Goal: Task Accomplishment & Management: Manage account settings

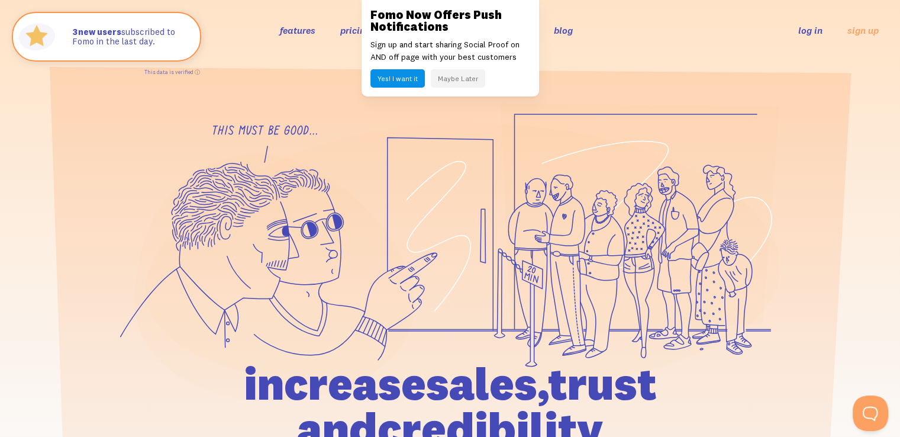
click at [442, 81] on button "Maybe Later" at bounding box center [458, 78] width 54 height 18
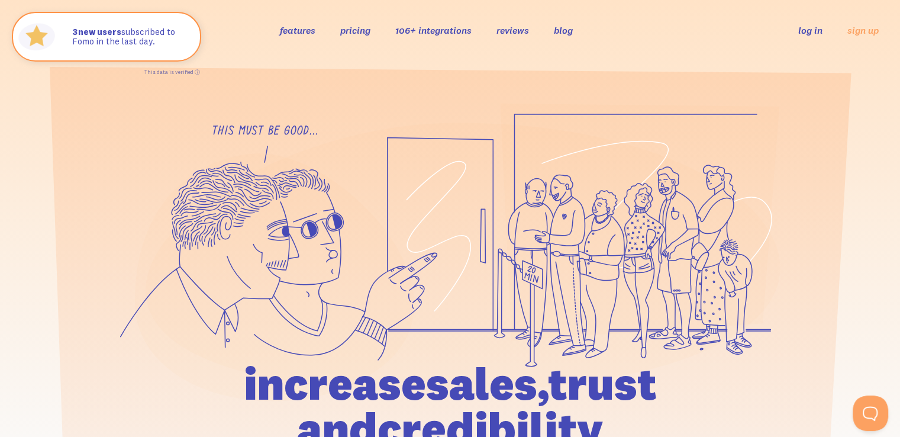
click at [804, 28] on link "log in" at bounding box center [810, 30] width 24 height 12
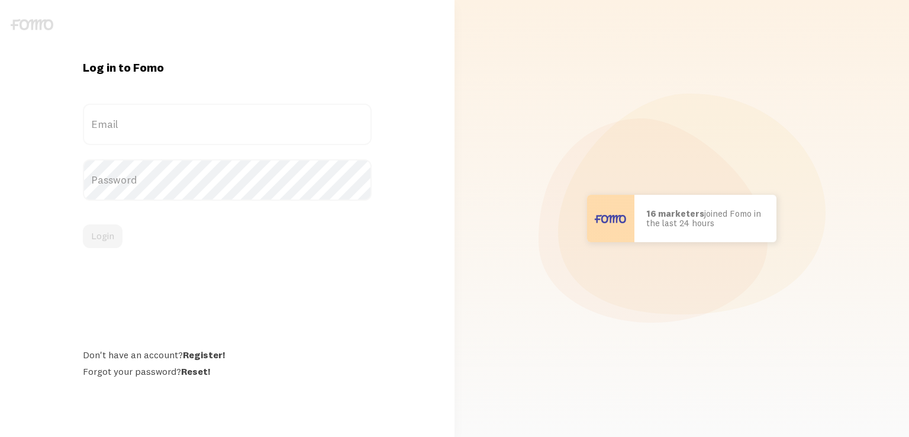
click at [132, 125] on label "Email" at bounding box center [227, 124] width 289 height 41
click at [132, 125] on input "Email" at bounding box center [227, 124] width 289 height 41
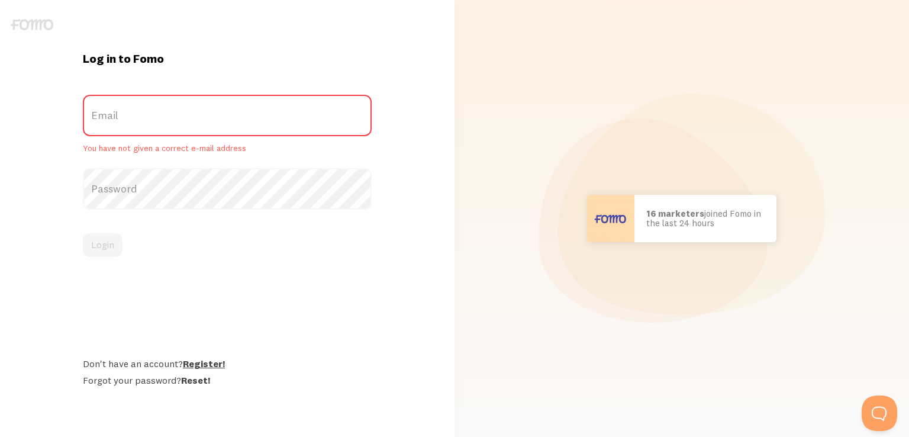
click at [211, 353] on div "Log in to Fomo Email You have not given a correct e-mail address Password Login…" at bounding box center [227, 218] width 303 height 334
click at [208, 365] on link "Register!" at bounding box center [204, 363] width 42 height 12
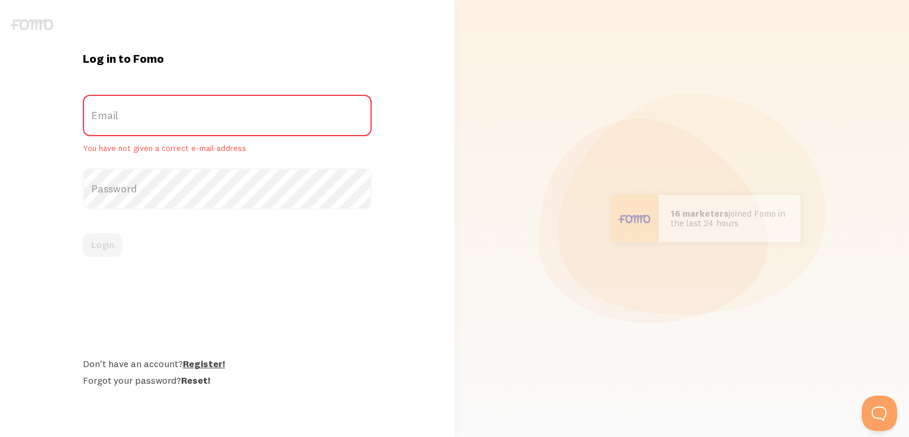
click at [212, 363] on link "Register!" at bounding box center [204, 363] width 42 height 12
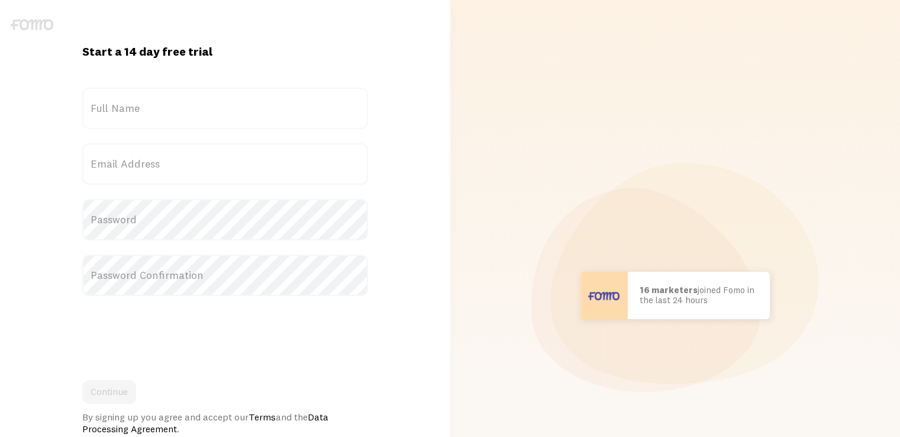
click at [156, 107] on label "Full Name" at bounding box center [225, 108] width 286 height 41
click at [156, 107] on input "Full Name" at bounding box center [225, 108] width 286 height 41
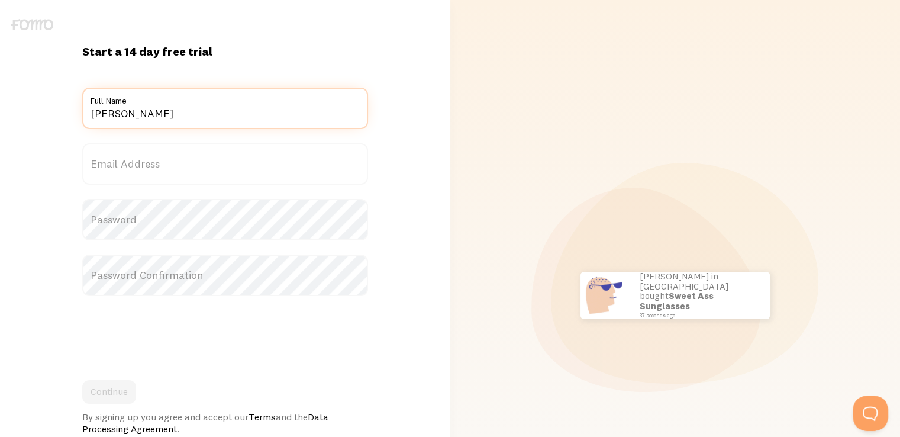
type input "KRISH AGARWAL"
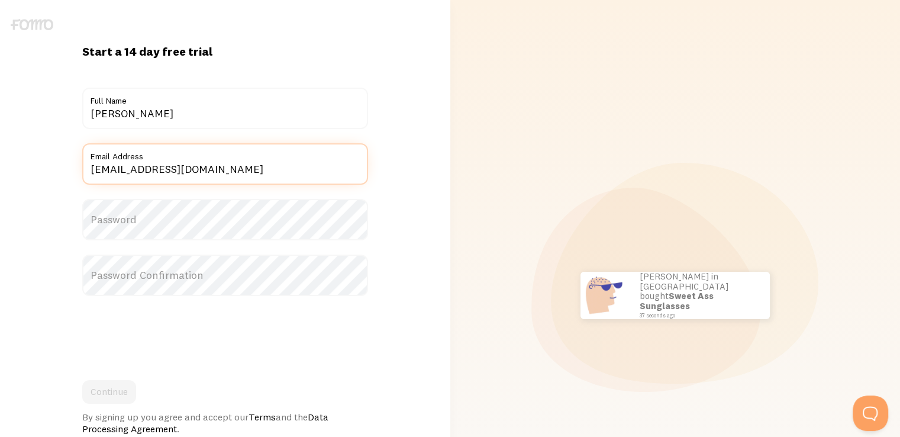
drag, startPoint x: 184, startPoint y: 171, endPoint x: 50, endPoint y: 169, distance: 134.3
click at [50, 169] on div "Start a 14 day free trial {{ count }} people signed up today! Title KRISH AGARW…" at bounding box center [225, 295] width 450 height 503
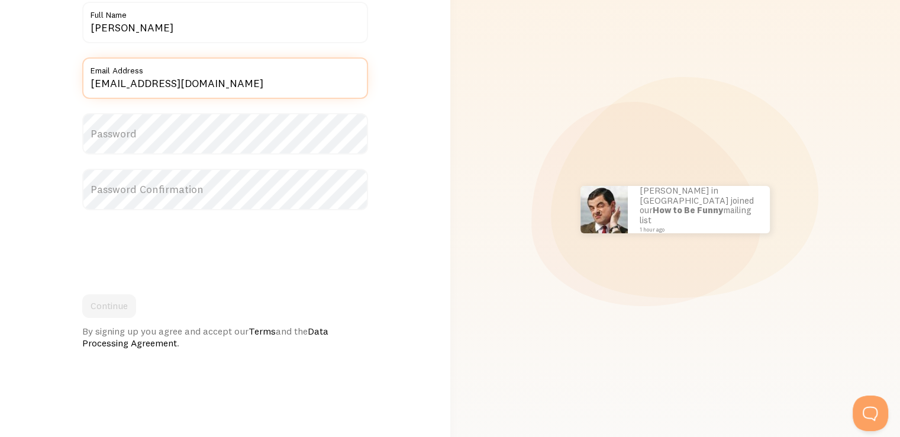
scroll to position [154, 0]
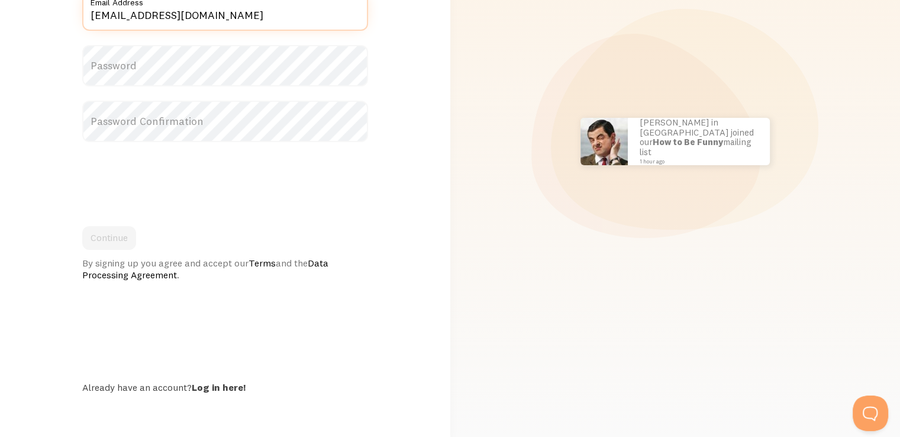
type input "RES@GMAIL.COM"
click at [206, 393] on div "Start a 14 day free trial {{ count }} people signed up today! Title KRISH AGARW…" at bounding box center [225, 141] width 436 height 590
click at [213, 383] on link "Log in here!" at bounding box center [219, 387] width 54 height 12
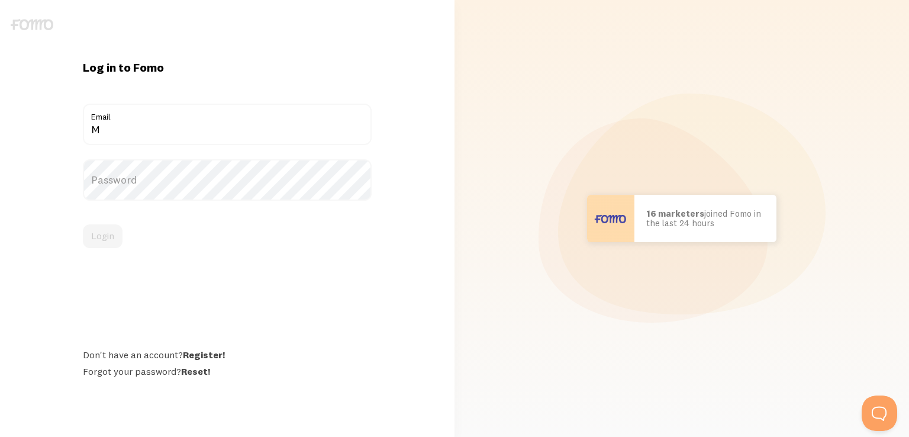
type input "MONKEYBAGSINDIA@GMAIL.COM"
click at [125, 177] on label "Password" at bounding box center [227, 179] width 289 height 41
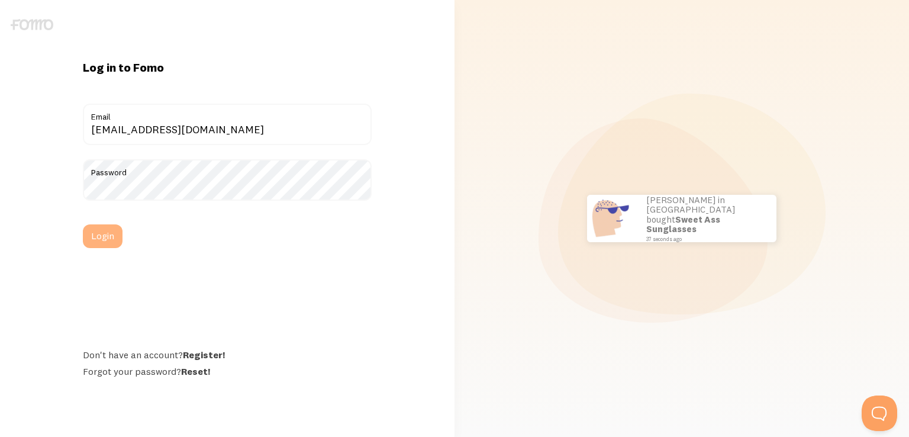
click at [108, 240] on button "Login" at bounding box center [103, 236] width 40 height 24
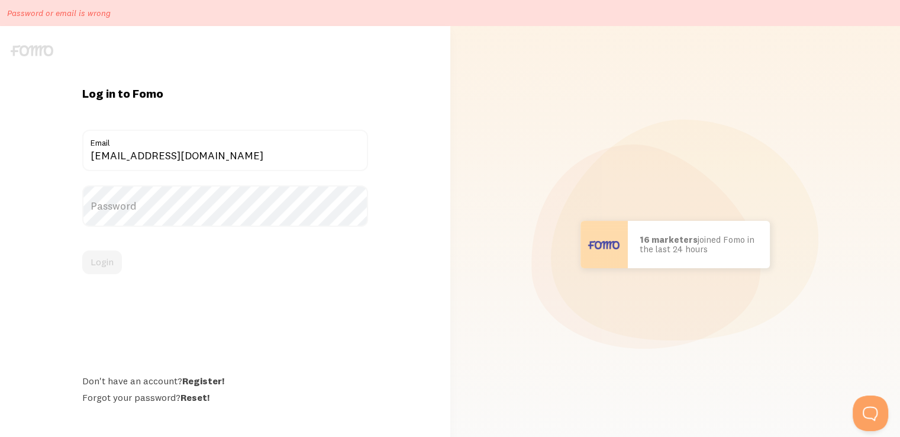
click at [134, 214] on label "Password" at bounding box center [225, 205] width 286 height 41
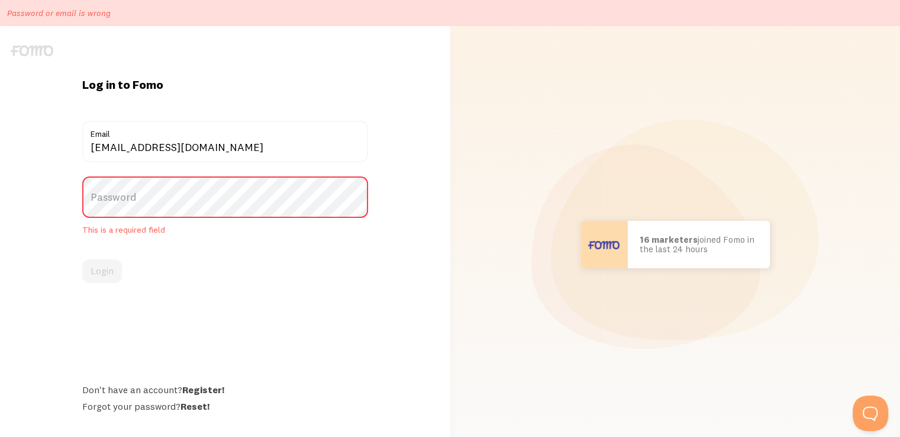
click at [131, 212] on label "Password" at bounding box center [225, 196] width 286 height 41
click at [137, 209] on label "Password" at bounding box center [225, 196] width 286 height 41
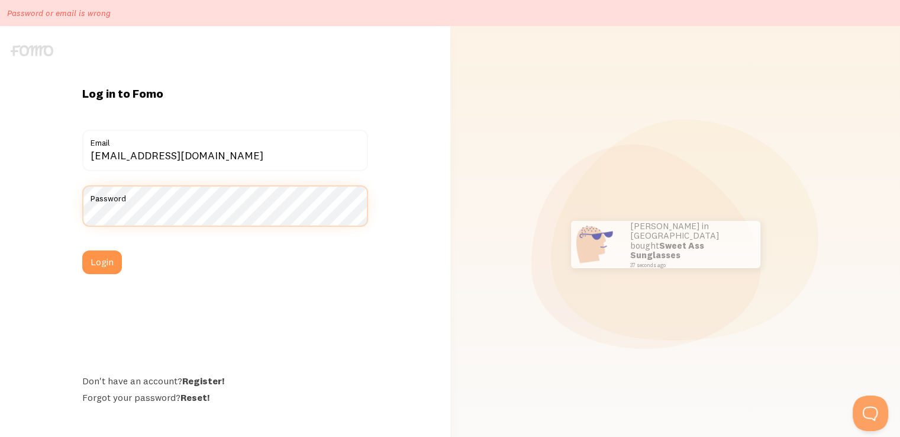
click at [82, 250] on button "Login" at bounding box center [102, 262] width 40 height 24
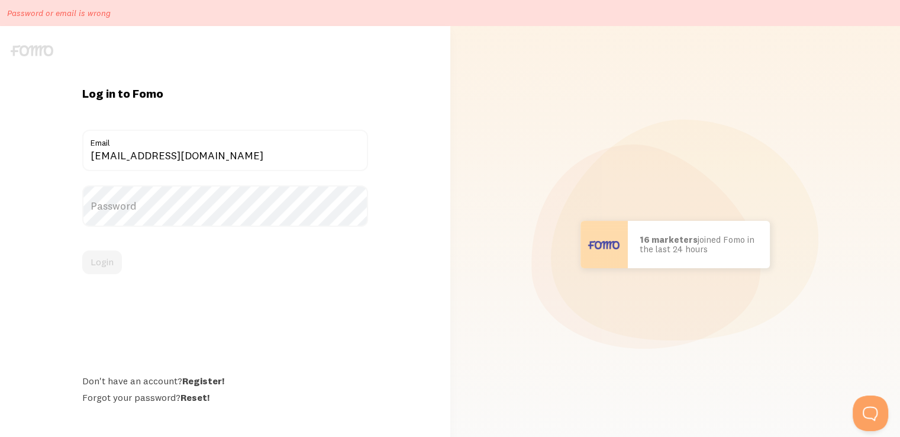
scroll to position [26, 0]
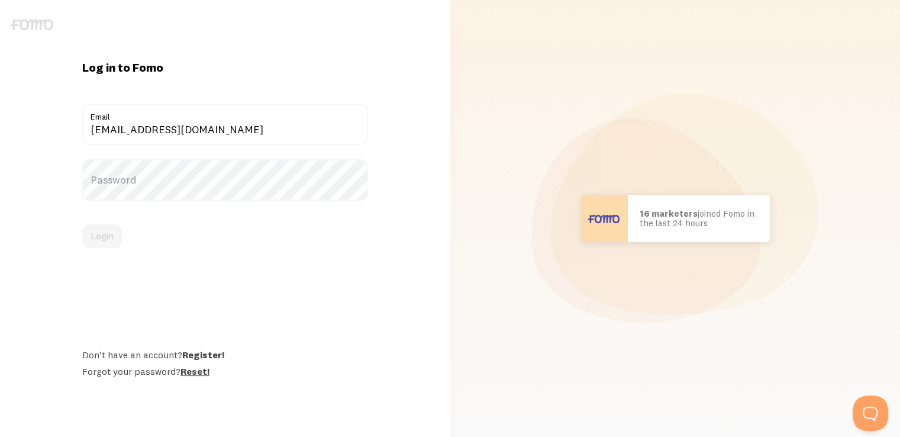
click at [203, 373] on link "Reset!" at bounding box center [194, 371] width 29 height 12
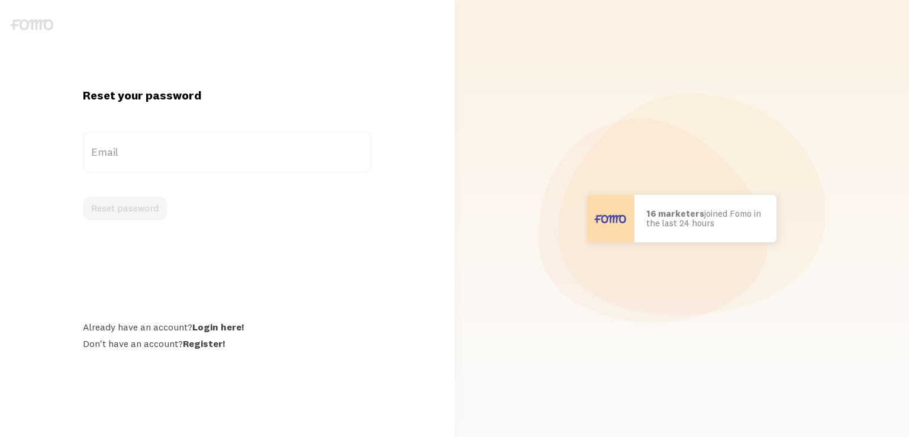
click at [134, 138] on label "Email" at bounding box center [227, 151] width 289 height 41
click at [134, 138] on input "Email" at bounding box center [227, 151] width 289 height 41
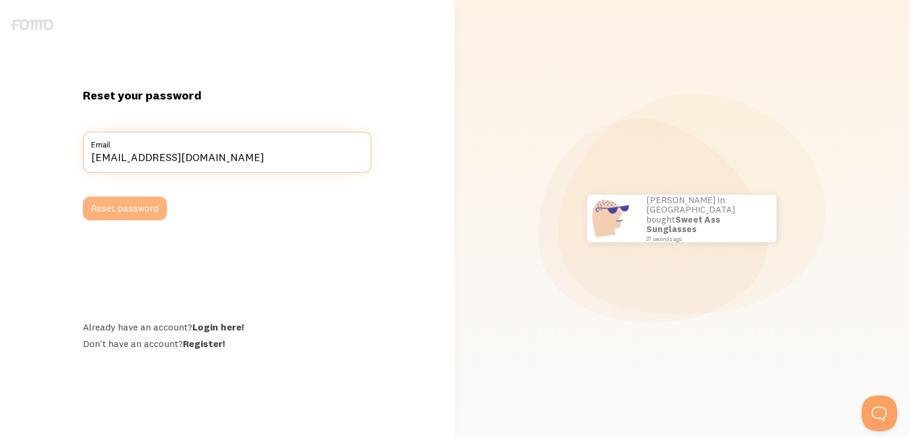
type input "[EMAIL_ADDRESS][DOMAIN_NAME]"
click at [145, 209] on button "Reset password" at bounding box center [125, 208] width 84 height 24
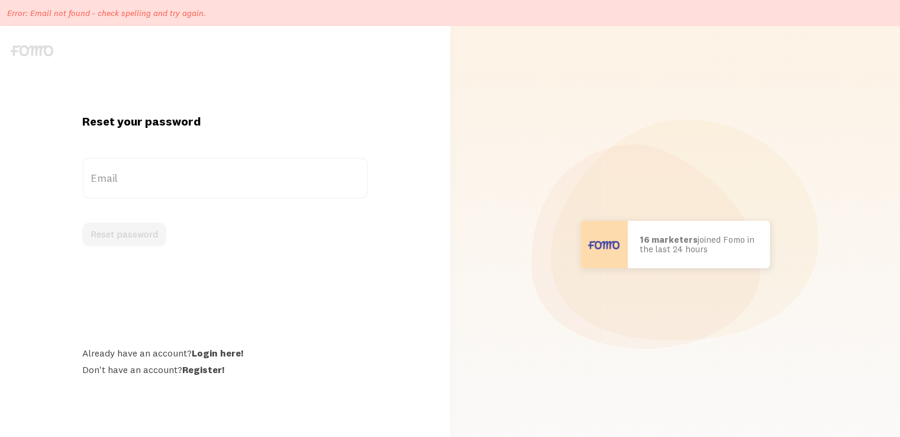
click at [123, 185] on label "Email" at bounding box center [225, 177] width 286 height 41
click at [123, 185] on input "Email" at bounding box center [225, 177] width 286 height 41
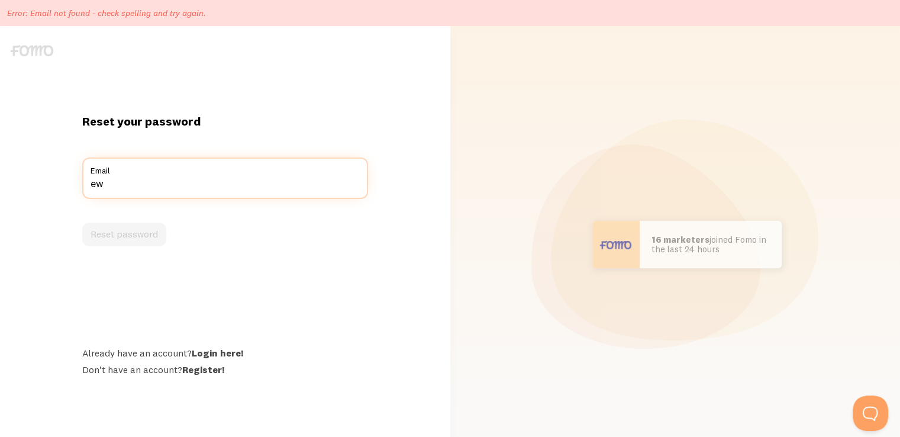
type input "e"
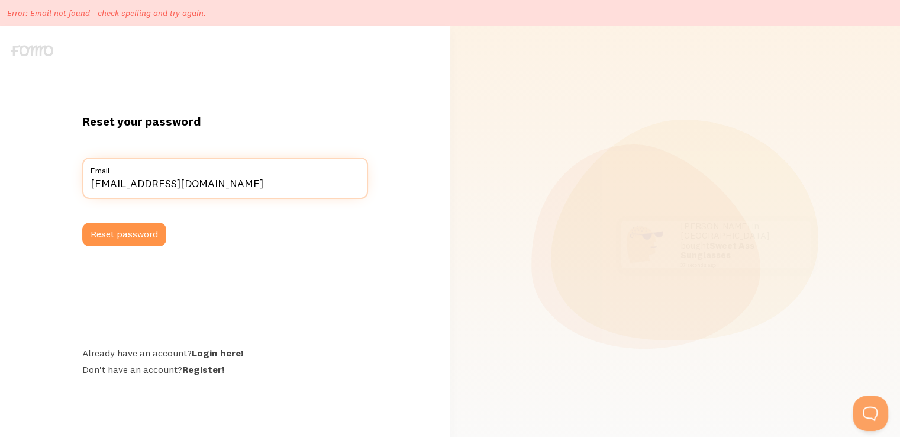
type input "resell.lemonbags@gmail.com"
click at [82, 222] on button "Reset password" at bounding box center [124, 234] width 84 height 24
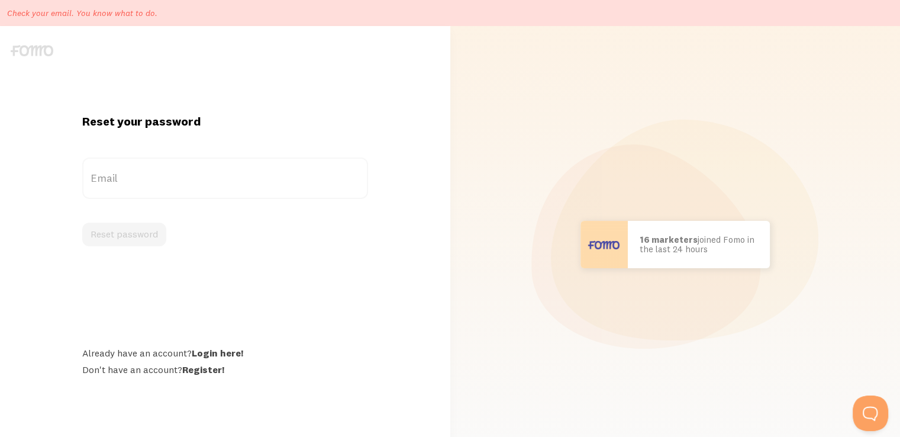
click at [144, 198] on label "Email" at bounding box center [225, 177] width 286 height 41
click at [144, 198] on input "Email" at bounding box center [225, 177] width 286 height 41
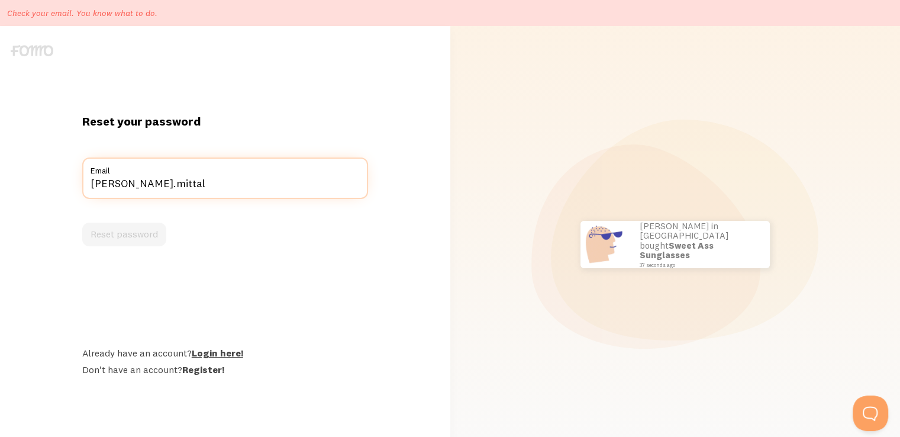
type input "[PERSON_NAME].mittal"
click at [215, 348] on div "Reset your password [PERSON_NAME].mittal Email Reset password Already have an a…" at bounding box center [225, 244] width 300 height 261
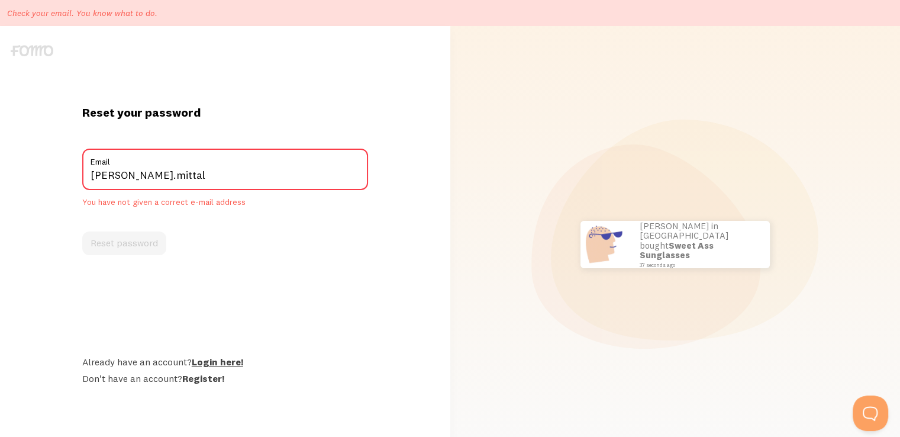
click at [231, 363] on link "Login here!" at bounding box center [217, 361] width 51 height 12
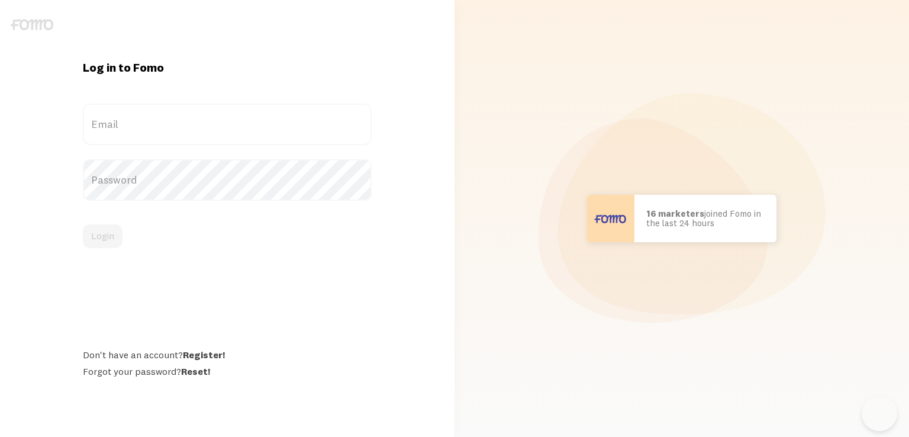
click at [153, 136] on label "Email" at bounding box center [227, 124] width 289 height 41
click at [153, 136] on input "Email" at bounding box center [227, 124] width 289 height 41
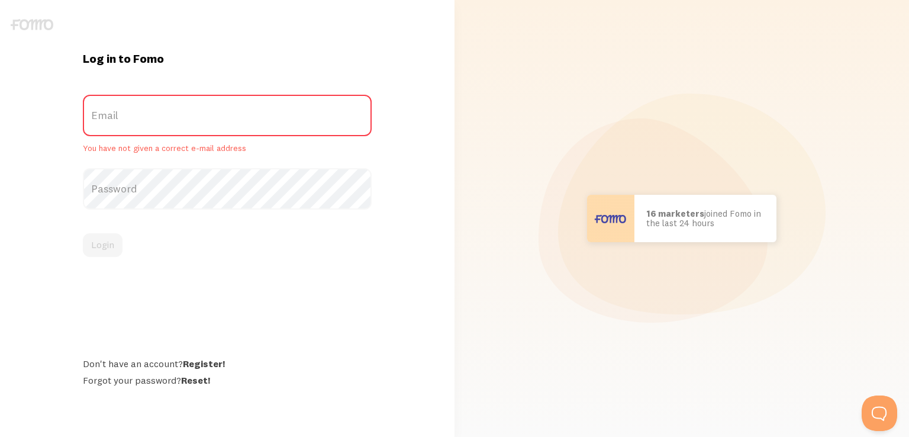
click at [149, 126] on label "Email" at bounding box center [227, 115] width 289 height 41
click at [149, 126] on input "Email" at bounding box center [227, 115] width 289 height 41
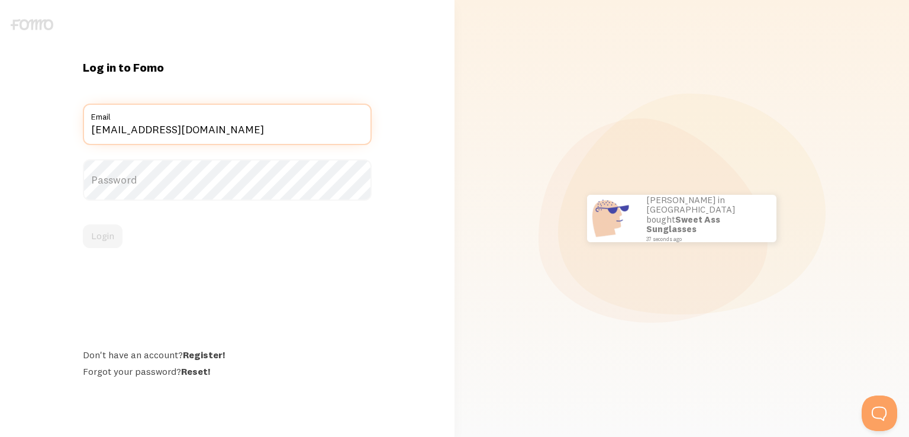
type input "resell.lemonbags@gmail.com"
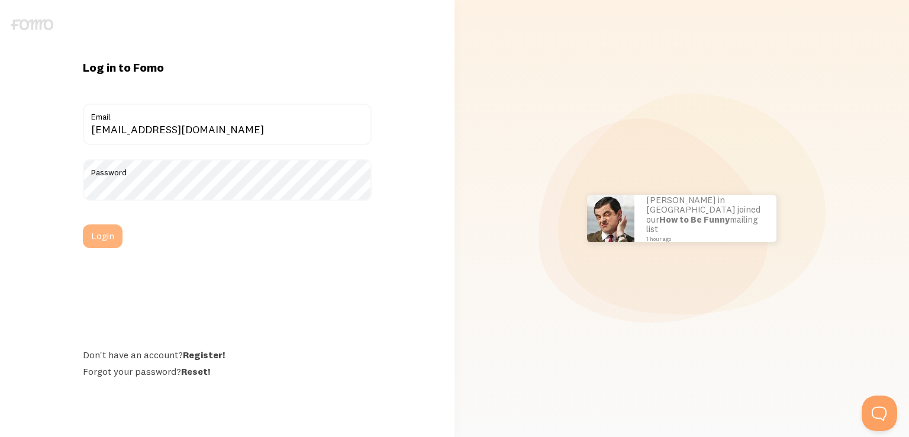
click at [109, 230] on button "Login" at bounding box center [103, 236] width 40 height 24
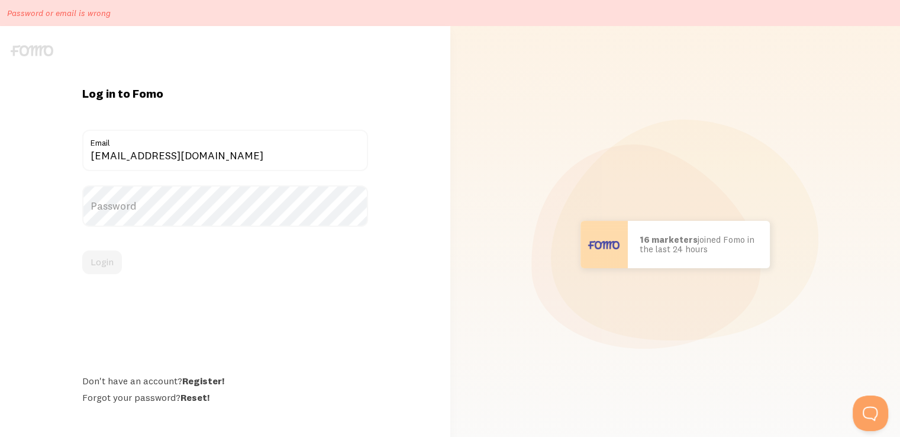
click at [161, 201] on label "Password" at bounding box center [225, 205] width 286 height 41
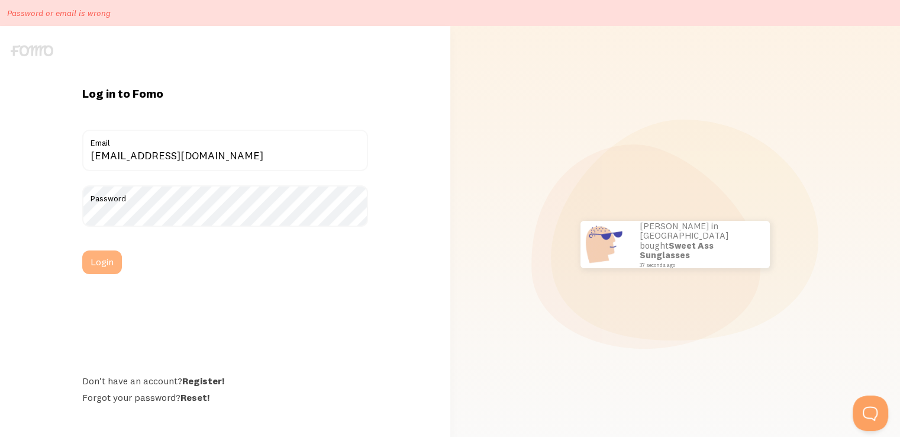
click at [109, 251] on button "Login" at bounding box center [102, 262] width 40 height 24
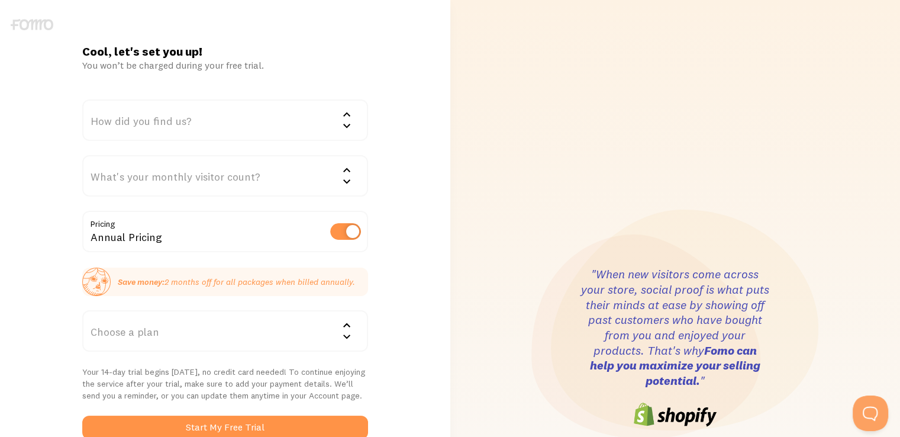
click at [216, 117] on div "How did you find us?" at bounding box center [225, 119] width 286 height 41
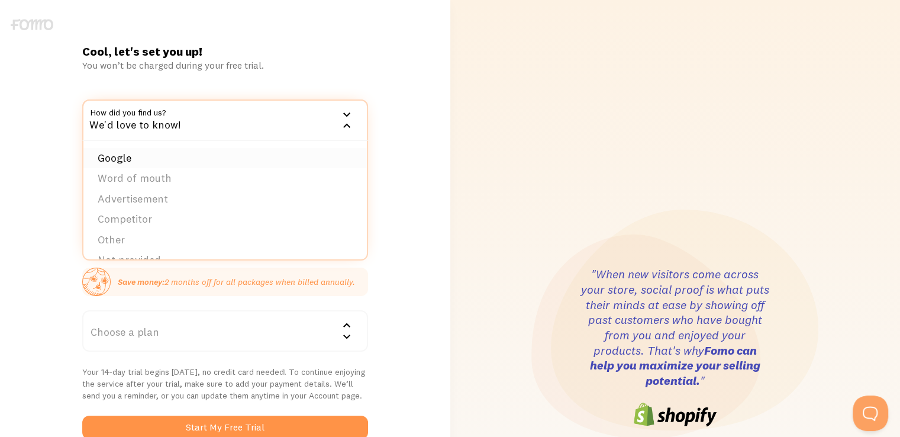
click at [199, 154] on li "Google" at bounding box center [224, 158] width 283 height 21
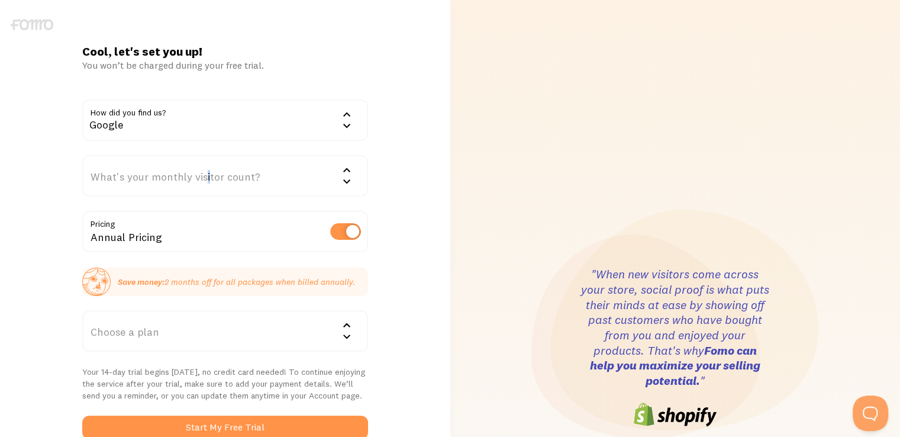
click at [206, 177] on div "What's your monthly visitor count?" at bounding box center [225, 175] width 286 height 41
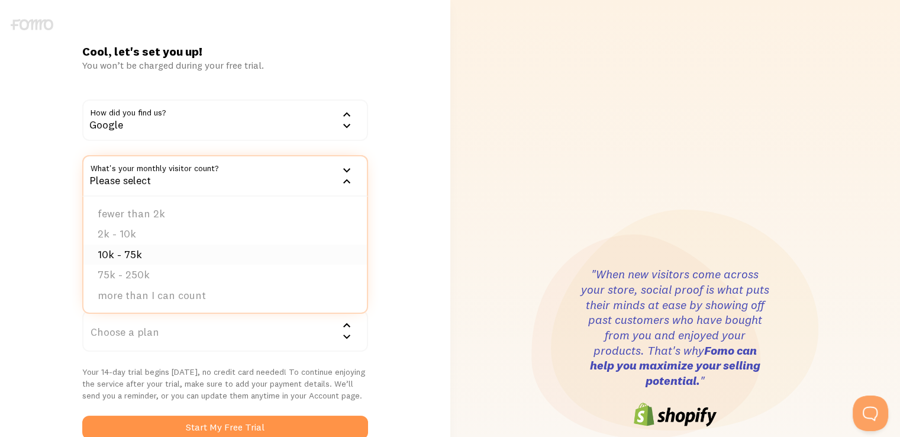
click at [198, 249] on li "10k - 75k" at bounding box center [224, 254] width 283 height 21
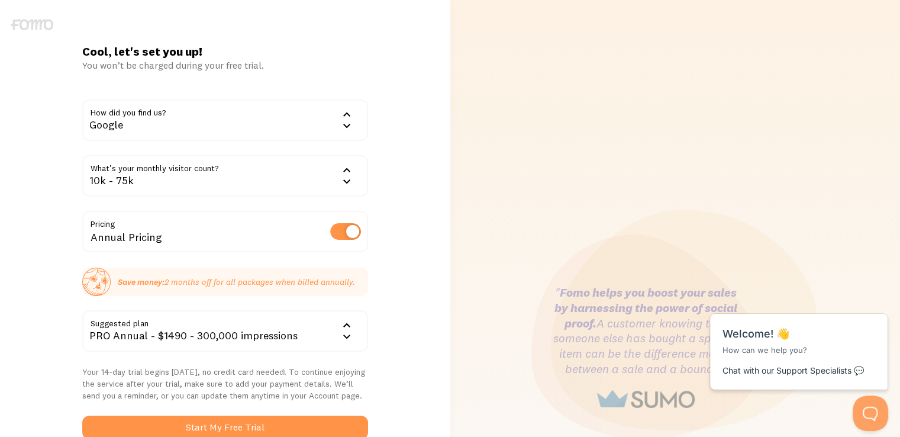
click at [193, 182] on div "10k - 75k" at bounding box center [225, 175] width 286 height 41
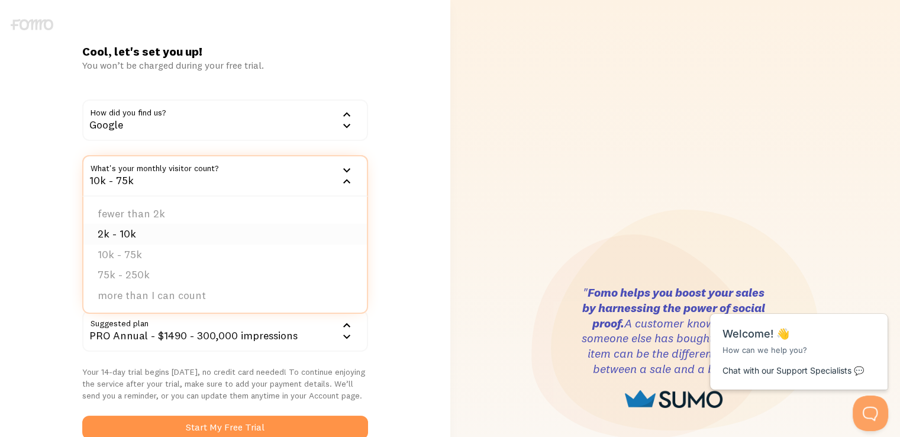
click at [168, 228] on li "2k - 10k" at bounding box center [224, 234] width 283 height 21
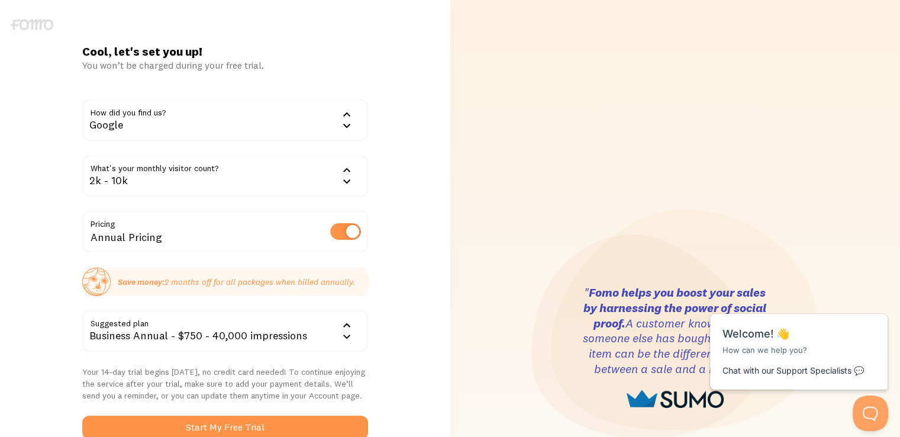
click at [348, 237] on label at bounding box center [345, 231] width 31 height 17
click at [348, 237] on input "checkbox" at bounding box center [345, 231] width 31 height 17
checkbox input "false"
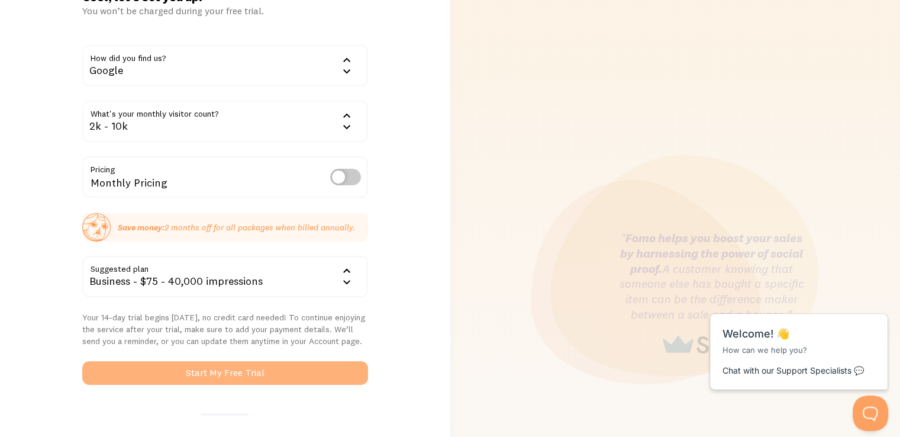
scroll to position [118, 0]
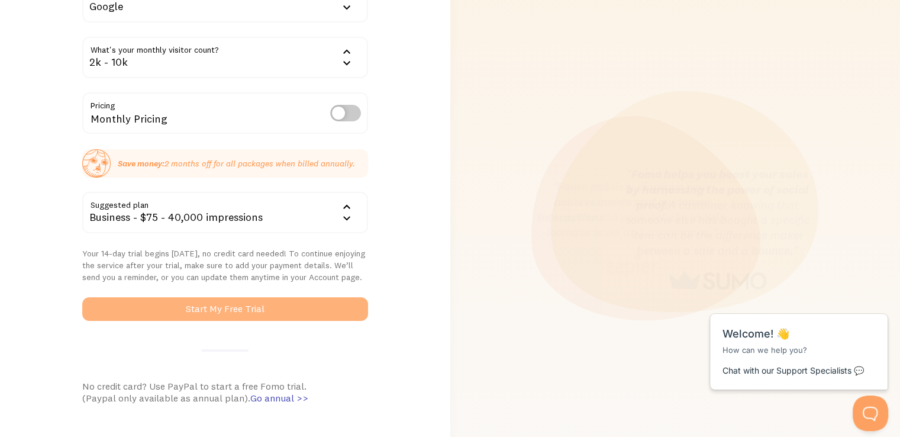
click at [216, 309] on button "Start My Free Trial" at bounding box center [225, 309] width 286 height 24
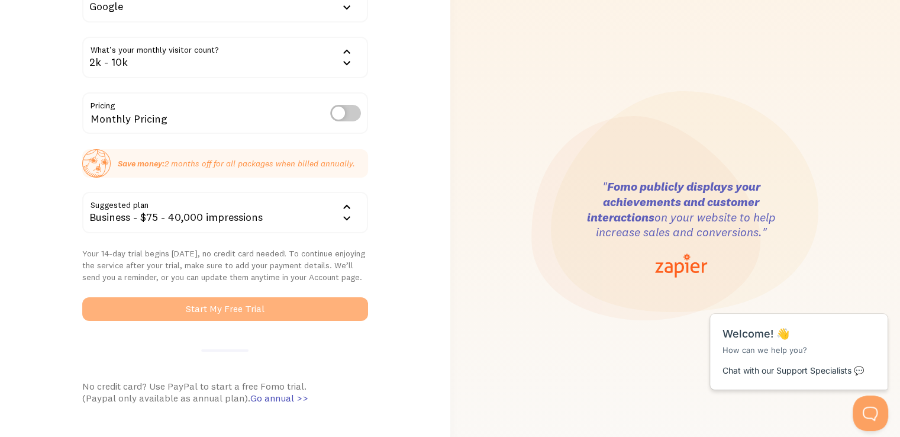
click at [263, 306] on button "Start My Free Trial" at bounding box center [225, 309] width 286 height 24
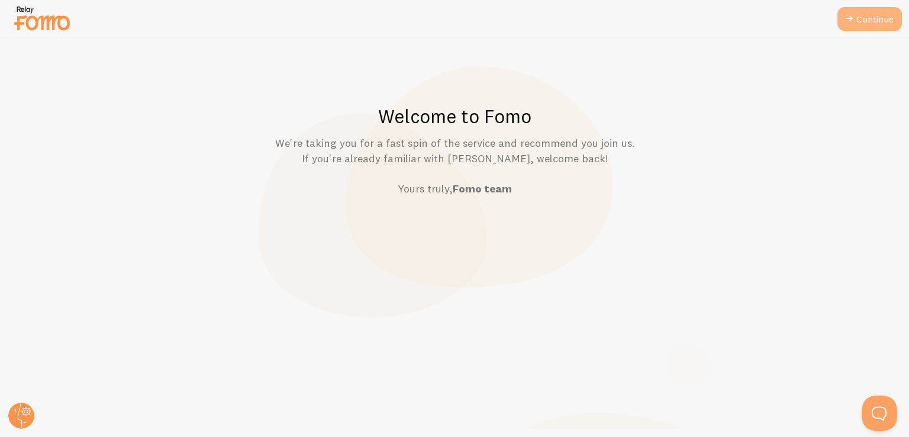
click at [876, 8] on link "Continue" at bounding box center [869, 19] width 64 height 24
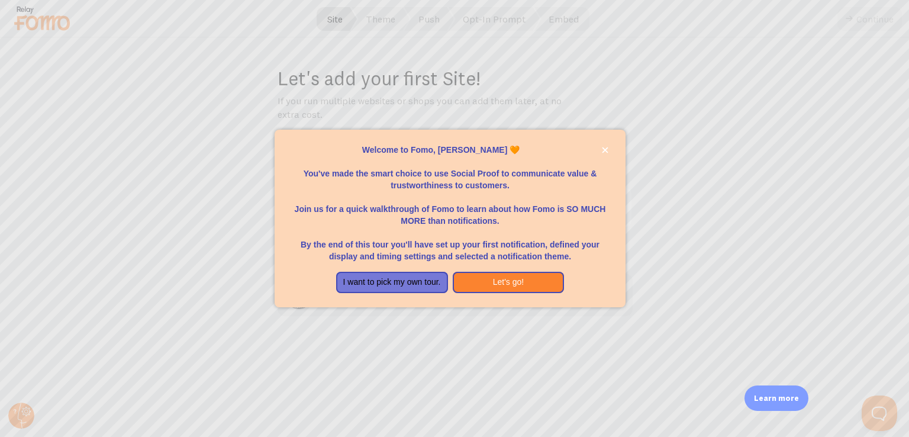
click at [398, 210] on p "Join us for a quick walkthrough of Fomo to learn about how Fomo is SO MUCH MORE…" at bounding box center [450, 208] width 322 height 35
click at [487, 277] on button "Let's go!" at bounding box center [508, 281] width 112 height 21
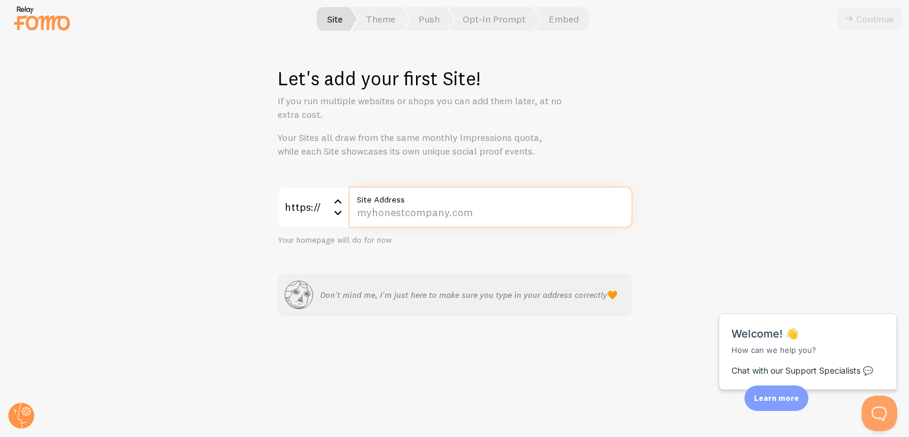
click at [412, 206] on input "Site Address" at bounding box center [490, 206] width 284 height 41
type input "[DOMAIN_NAME]"
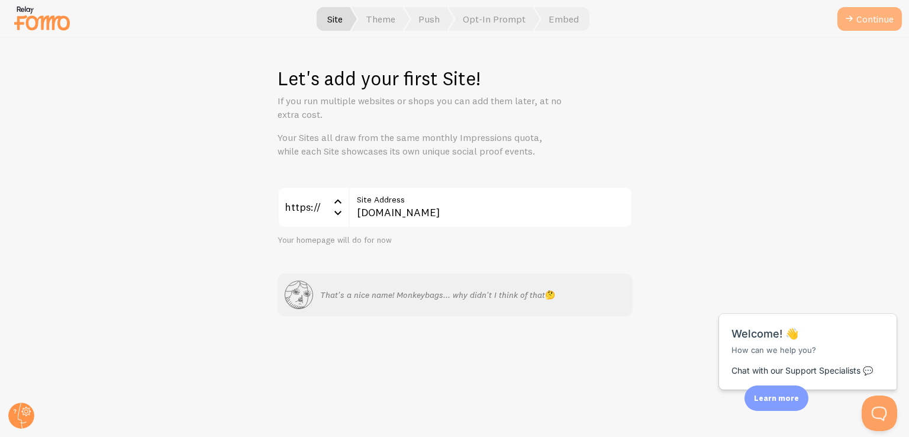
click at [874, 21] on button "Continue" at bounding box center [869, 19] width 64 height 24
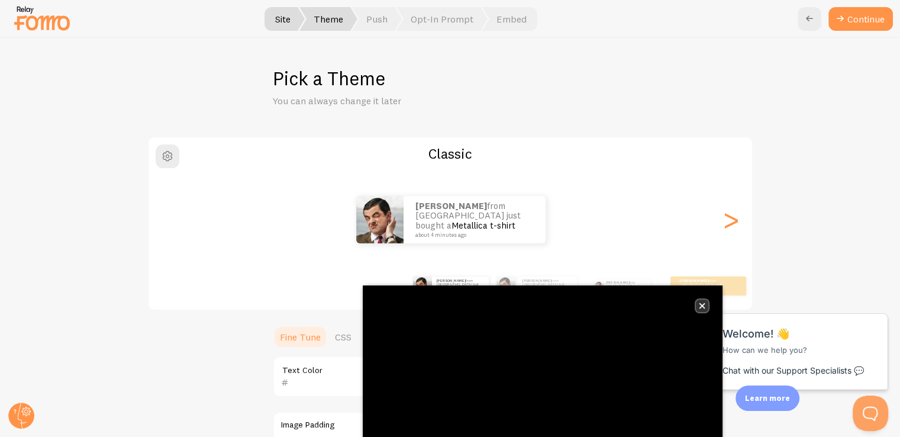
click at [701, 302] on icon "close," at bounding box center [702, 305] width 7 height 7
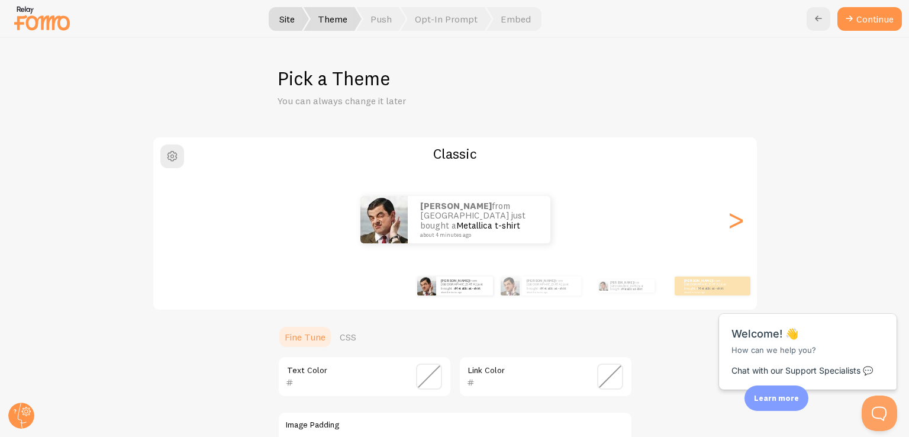
click at [750, 222] on div "Classic [PERSON_NAME] from [GEOGRAPHIC_DATA] just bought a Metallica t-shirt ab…" at bounding box center [455, 223] width 606 height 174
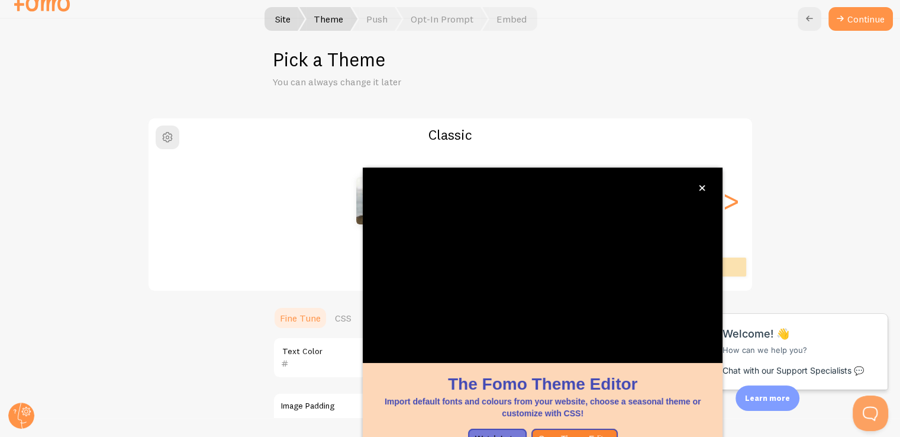
scroll to position [99, 0]
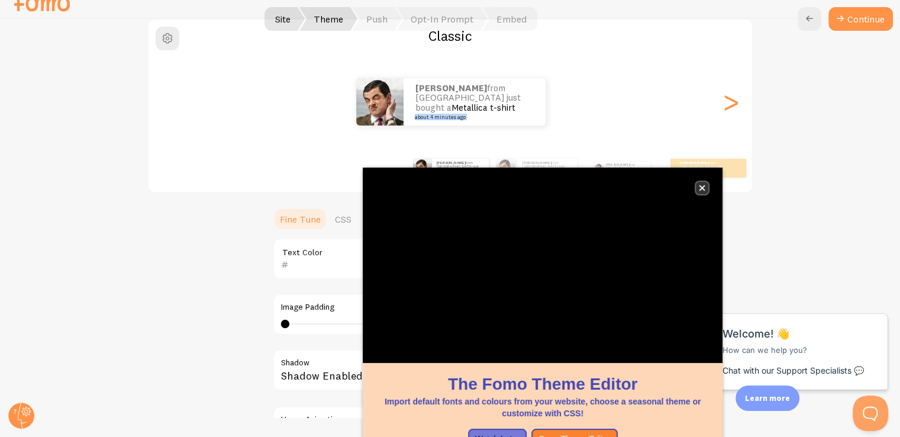
click at [700, 185] on icon "close," at bounding box center [702, 188] width 6 height 6
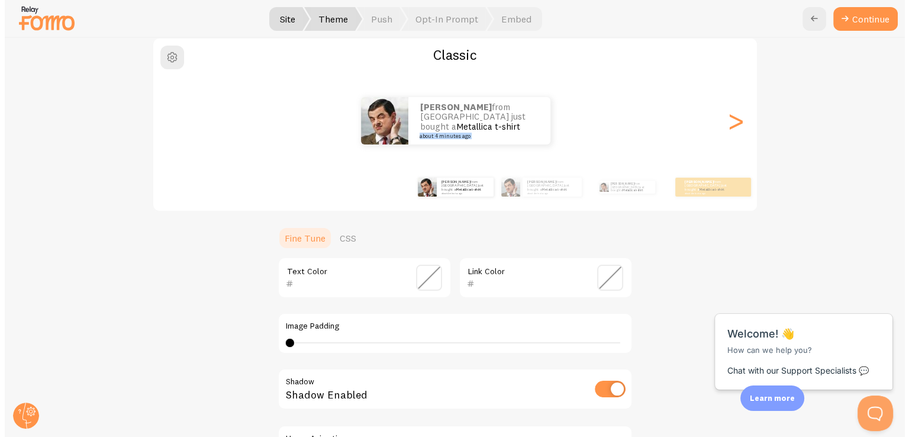
scroll to position [0, 0]
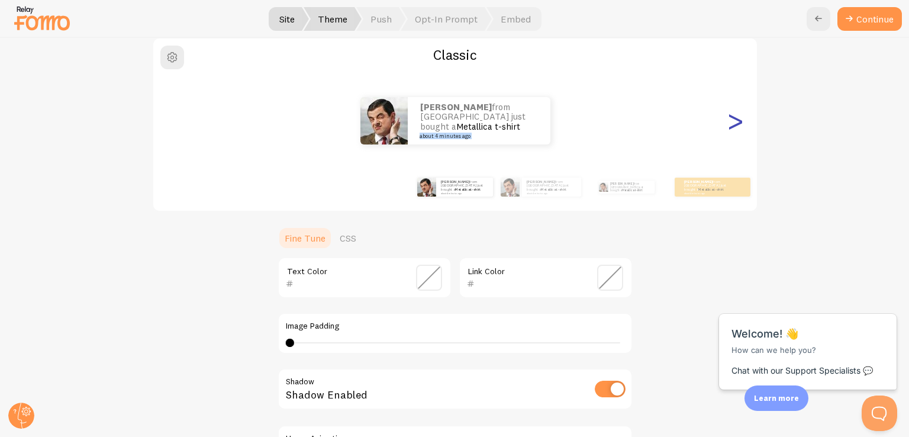
click at [729, 123] on div ">" at bounding box center [735, 120] width 14 height 85
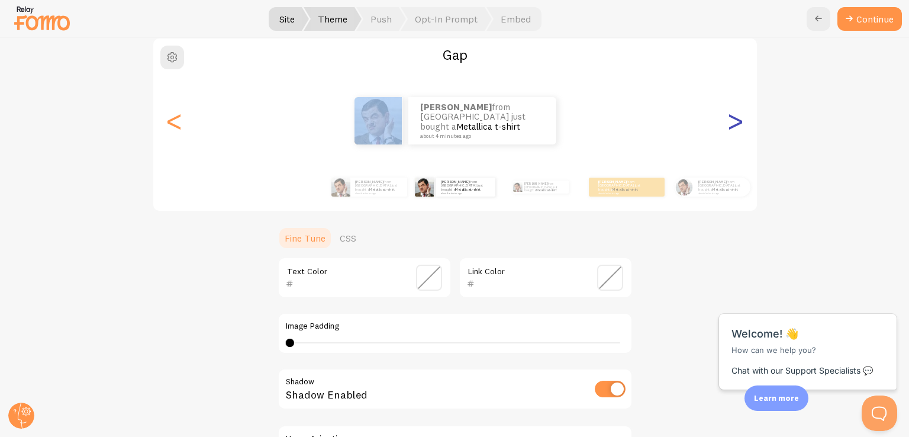
click at [729, 123] on div ">" at bounding box center [735, 120] width 14 height 85
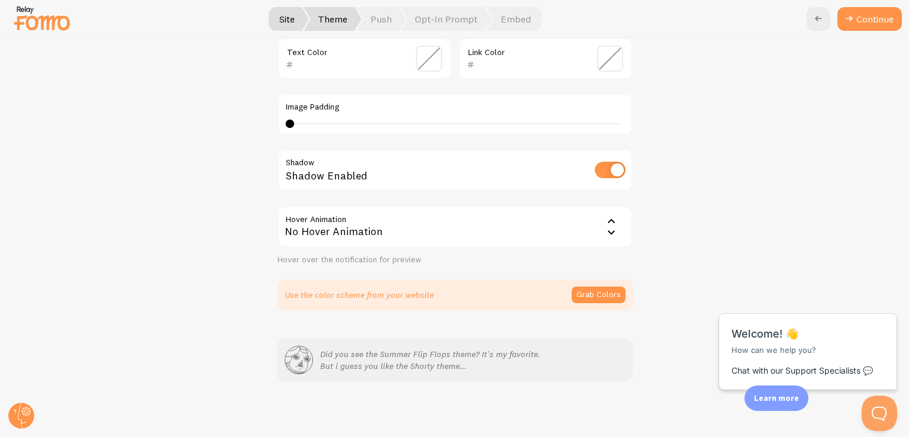
scroll to position [81, 0]
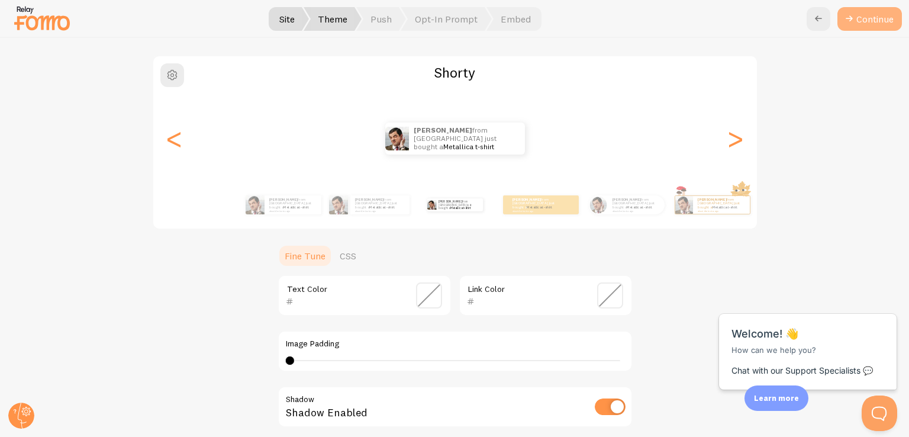
click at [882, 17] on button "Continue" at bounding box center [869, 19] width 64 height 24
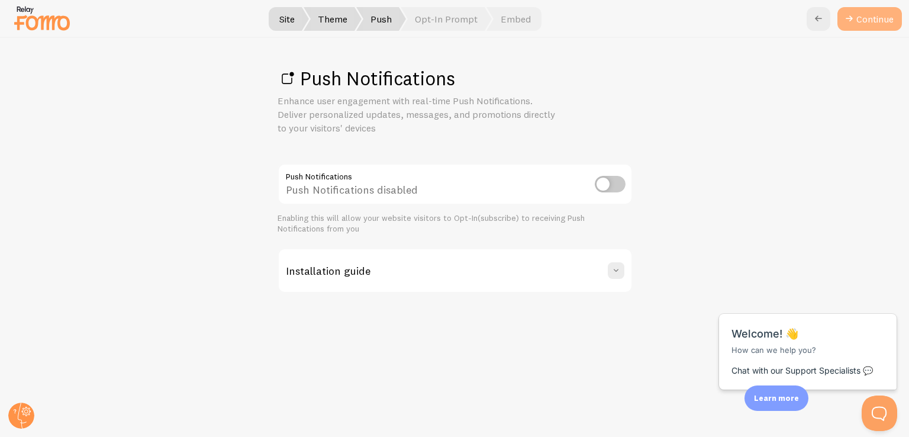
click at [852, 21] on icon at bounding box center [849, 19] width 14 height 14
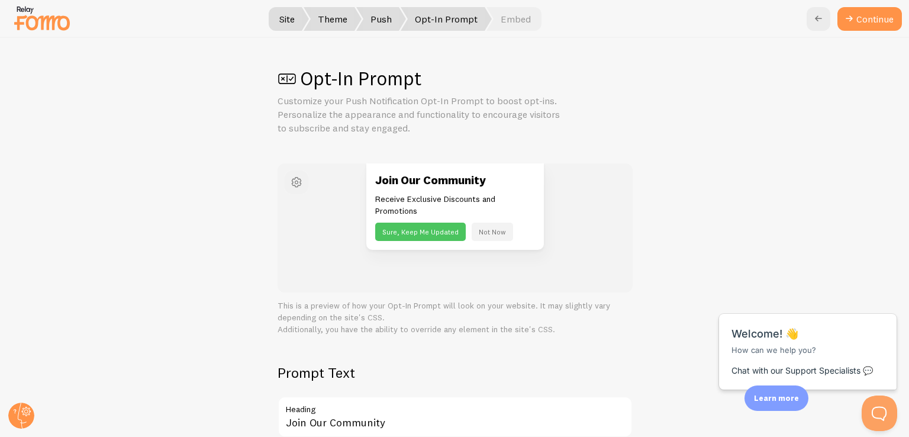
click at [295, 187] on span "button" at bounding box center [296, 182] width 14 height 14
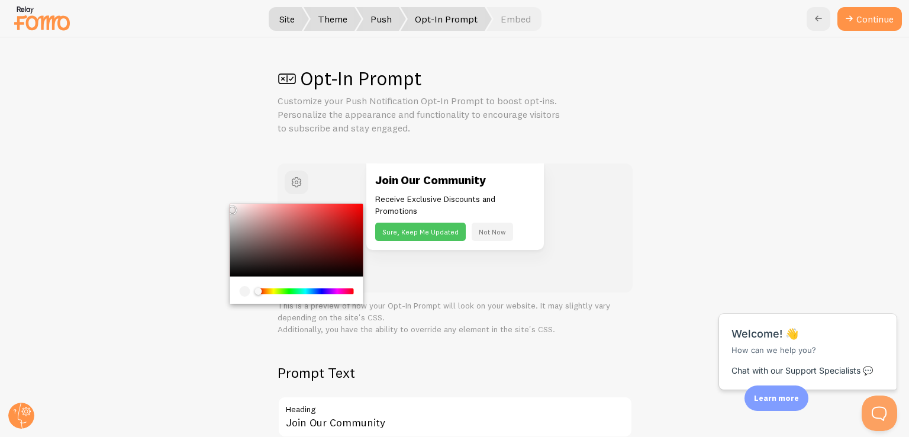
click at [715, 208] on div "Opt-In Prompt Customize your Push Notification Opt-In Prompt to boost opt-ins. …" at bounding box center [455, 237] width 908 height 399
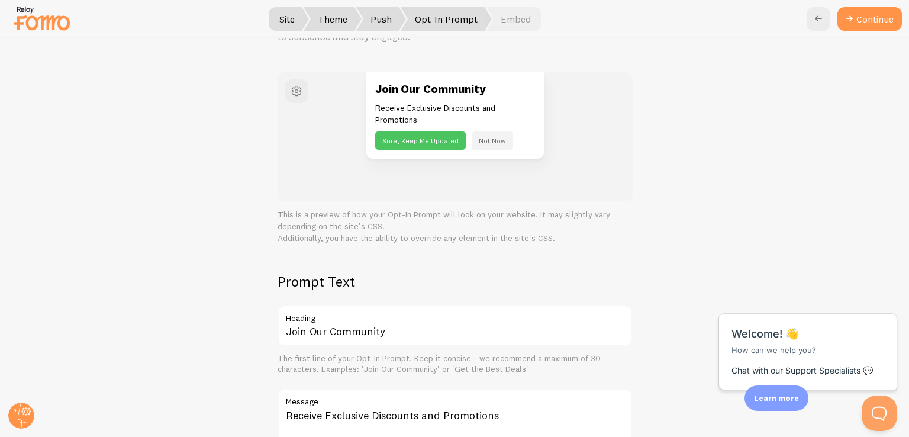
scroll to position [237, 0]
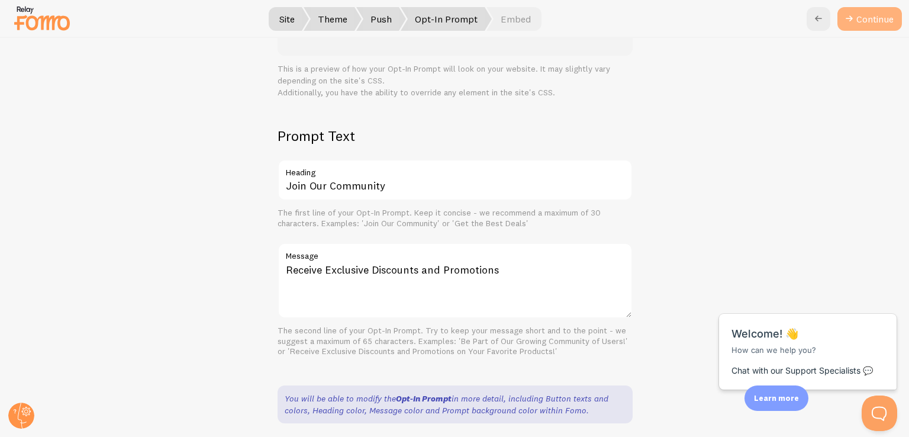
click at [871, 15] on button "Continue" at bounding box center [869, 19] width 64 height 24
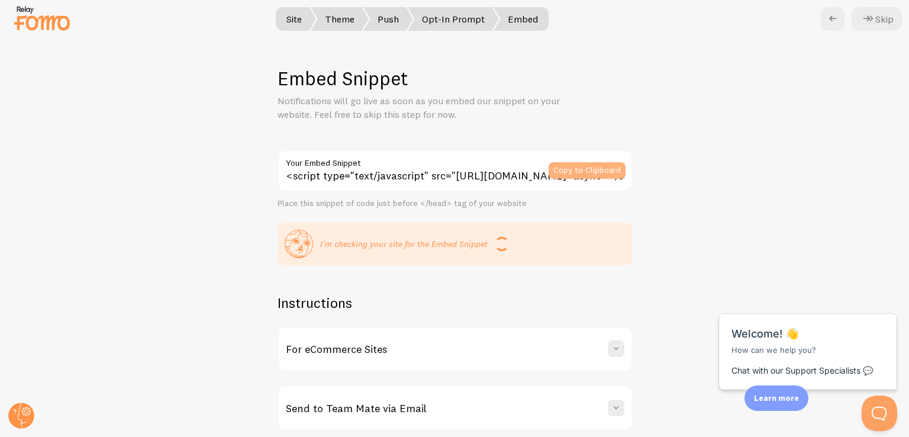
click at [559, 164] on button "Copy to Clipboard" at bounding box center [586, 170] width 77 height 17
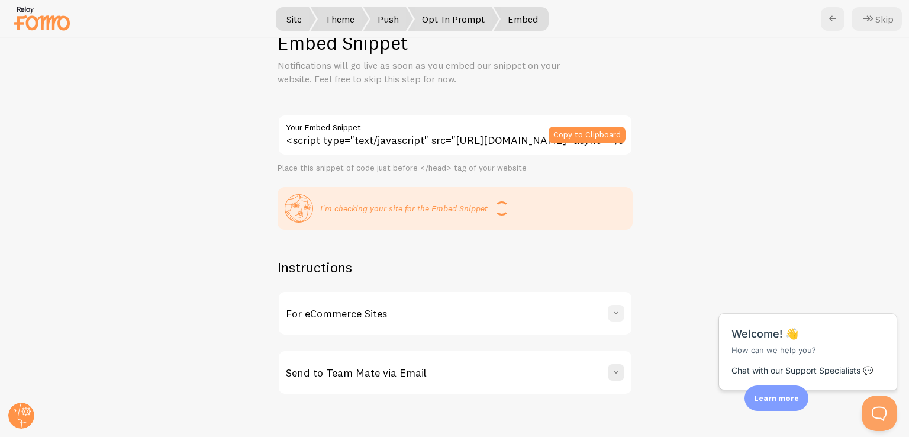
click at [612, 312] on span at bounding box center [616, 313] width 12 height 12
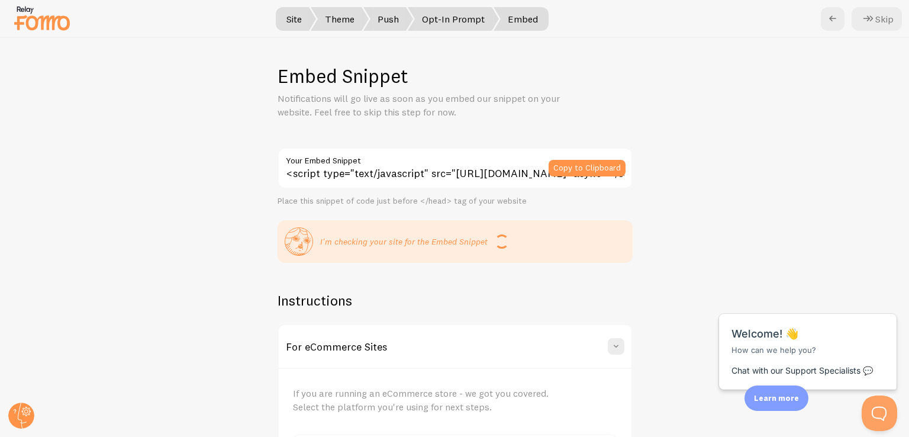
scroll to position [0, 0]
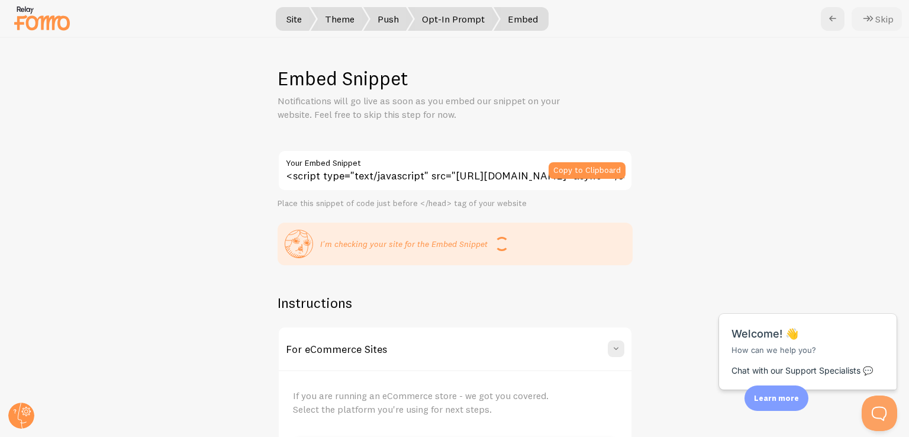
click at [858, 18] on button "Skip" at bounding box center [876, 19] width 50 height 24
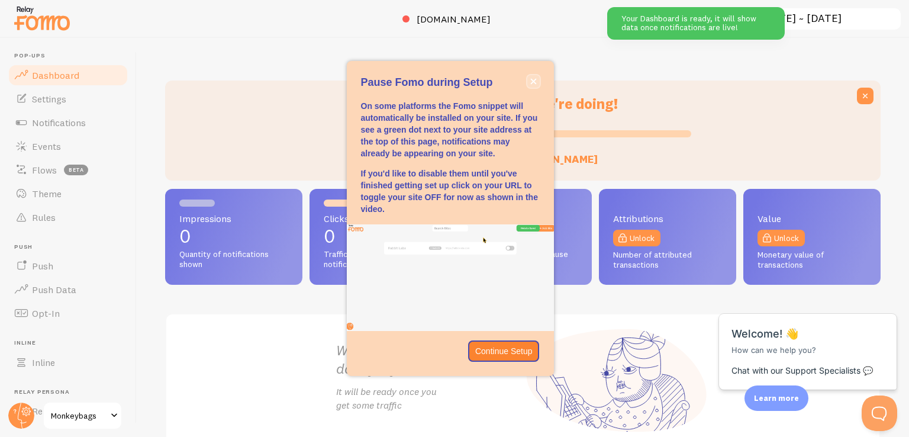
click at [528, 84] on button "close," at bounding box center [533, 81] width 12 height 12
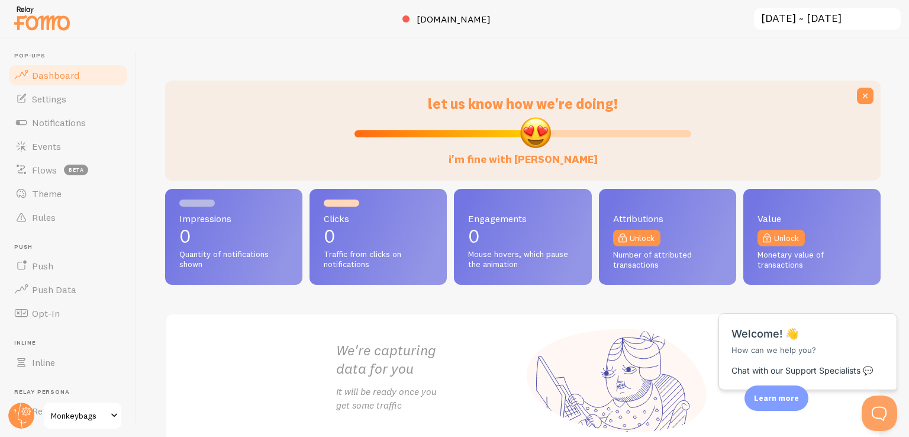
drag, startPoint x: 519, startPoint y: 133, endPoint x: 531, endPoint y: 131, distance: 12.0
type input "54"
click at [531, 131] on input "i'm fine with [PERSON_NAME]" at bounding box center [522, 134] width 337 height 14
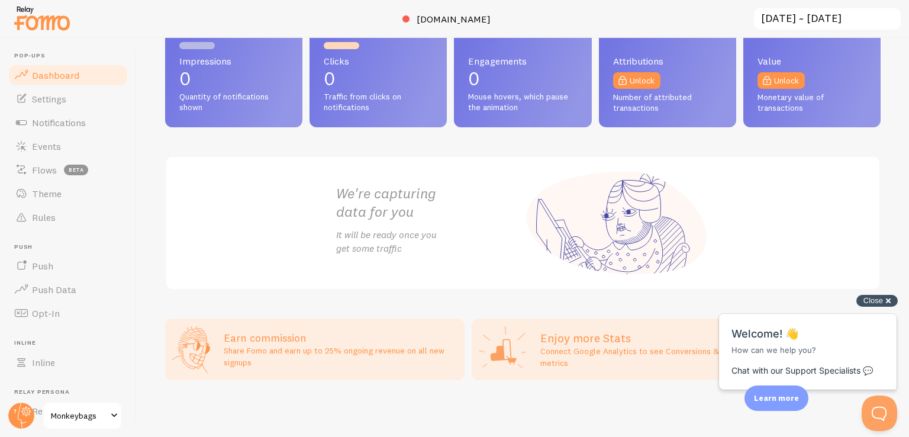
click at [882, 303] on div "Close cross-small" at bounding box center [876, 301] width 41 height 12
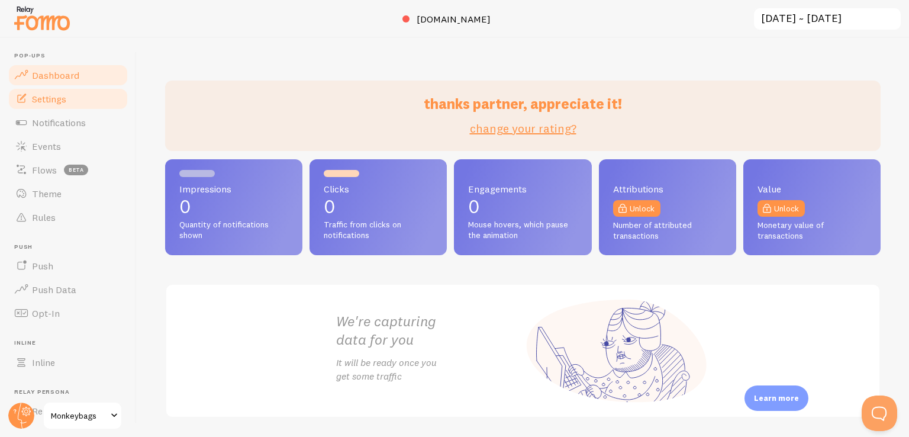
click at [50, 103] on span "Settings" at bounding box center [49, 99] width 34 height 12
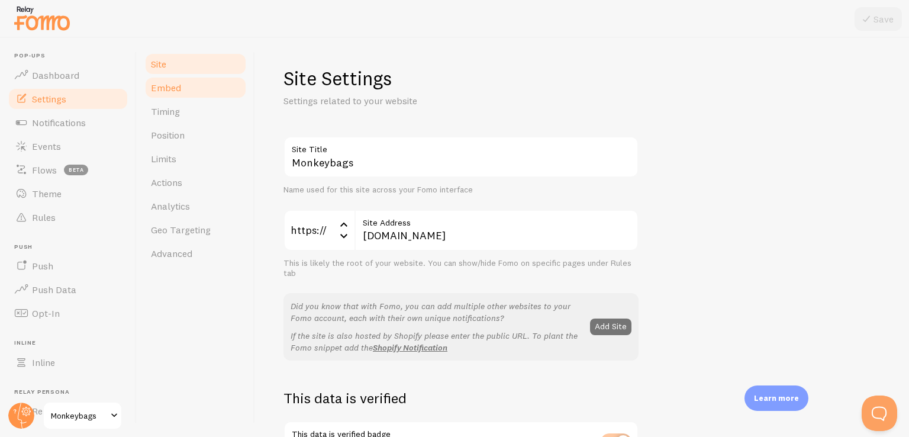
click at [203, 93] on link "Embed" at bounding box center [196, 88] width 104 height 24
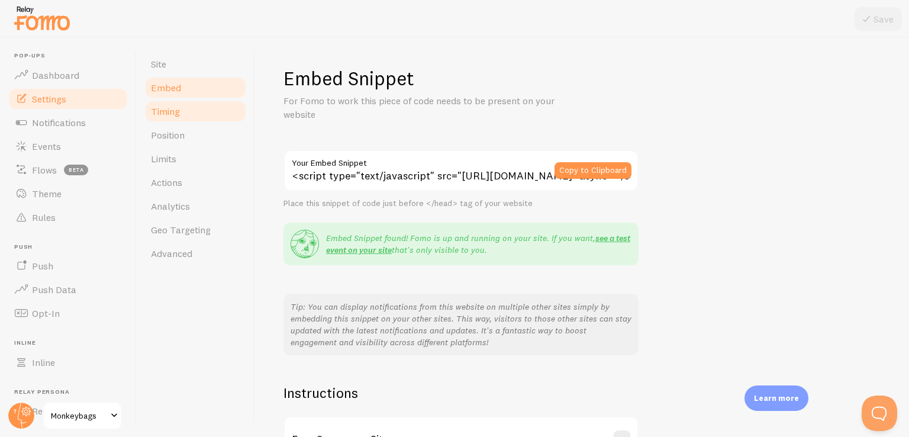
click at [211, 109] on link "Timing" at bounding box center [196, 111] width 104 height 24
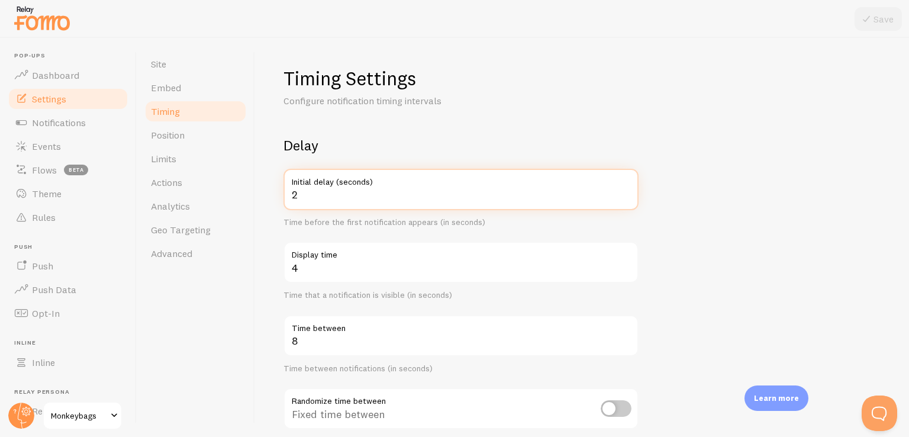
click at [623, 200] on input "2" at bounding box center [460, 189] width 355 height 41
type input "1"
click at [623, 200] on input "1" at bounding box center [460, 189] width 355 height 41
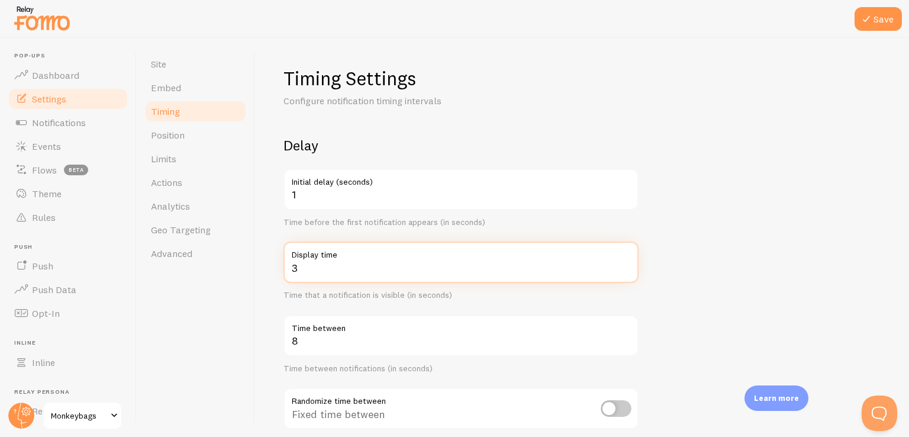
type input "3"
click at [624, 270] on input "3" at bounding box center [460, 261] width 355 height 41
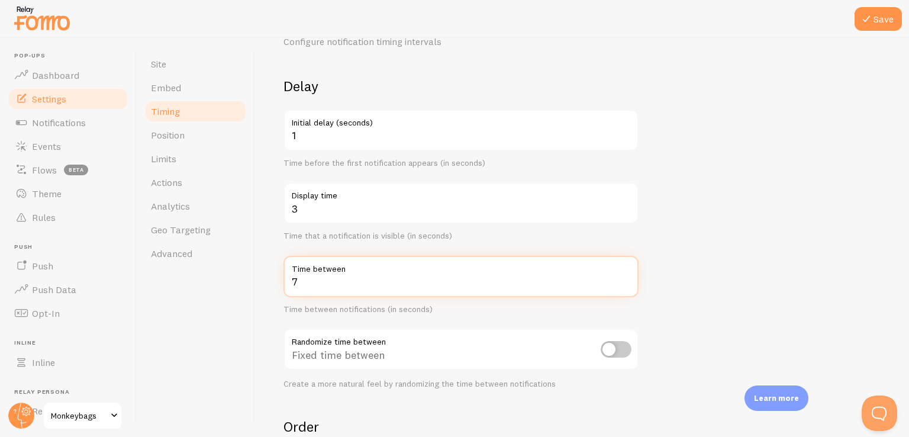
click at [623, 282] on input "7" at bounding box center [460, 276] width 355 height 41
click at [623, 282] on input "6" at bounding box center [460, 276] width 355 height 41
click at [623, 282] on input "5" at bounding box center [460, 276] width 355 height 41
type input "4"
click at [623, 282] on input "4" at bounding box center [460, 276] width 355 height 41
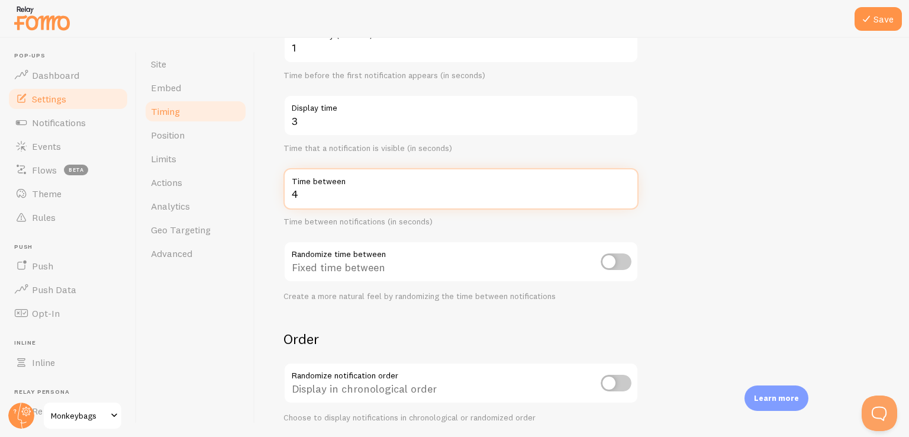
scroll to position [237, 0]
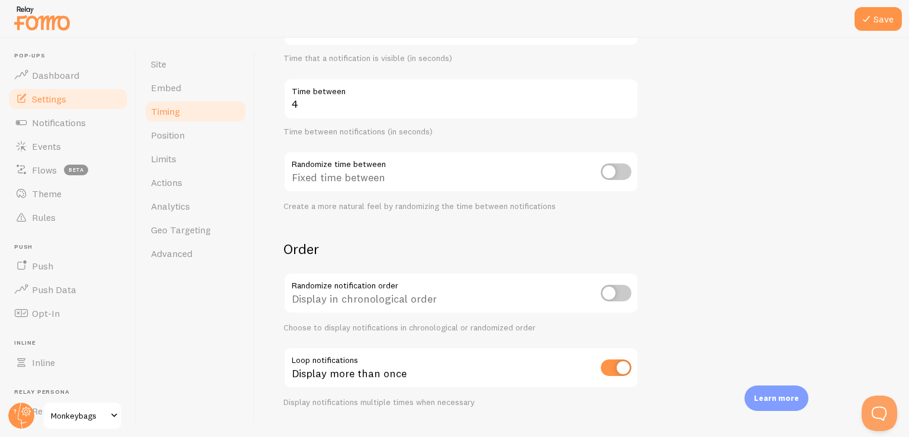
click at [490, 230] on form "Delay 1 Initial delay (seconds) Time before the first notification appears (in …" at bounding box center [581, 152] width 597 height 507
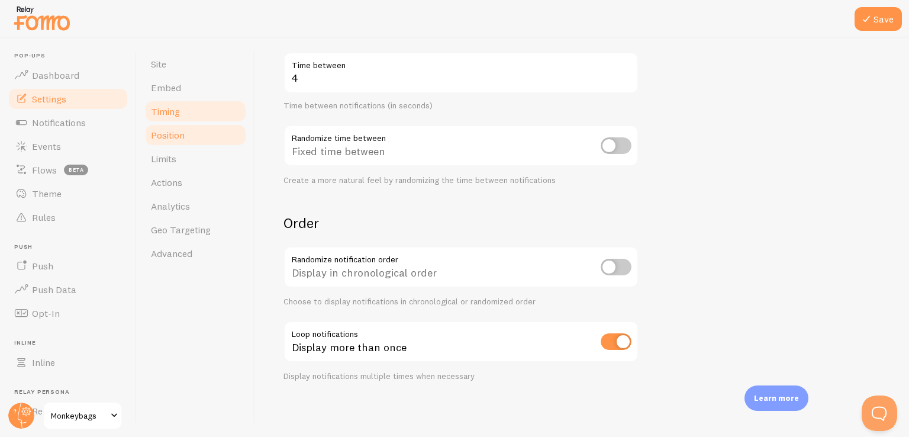
click at [171, 129] on span "Position" at bounding box center [168, 135] width 34 height 12
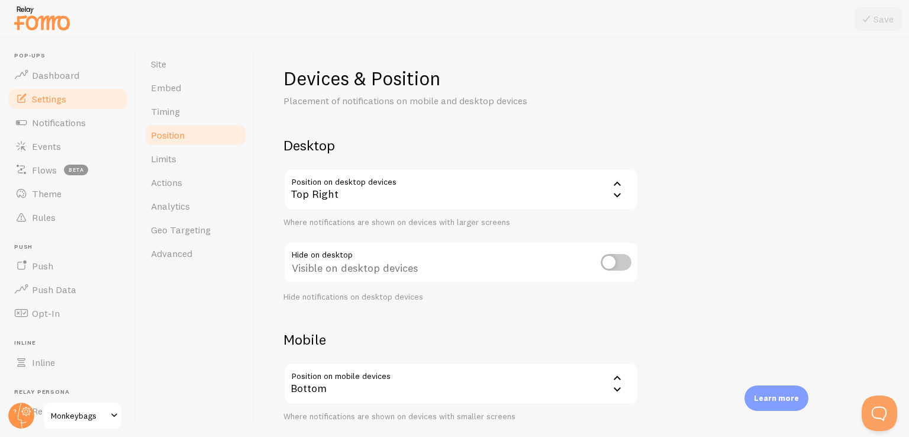
click at [207, 135] on link "Position" at bounding box center [196, 135] width 104 height 24
click at [186, 165] on link "Limits" at bounding box center [196, 159] width 104 height 24
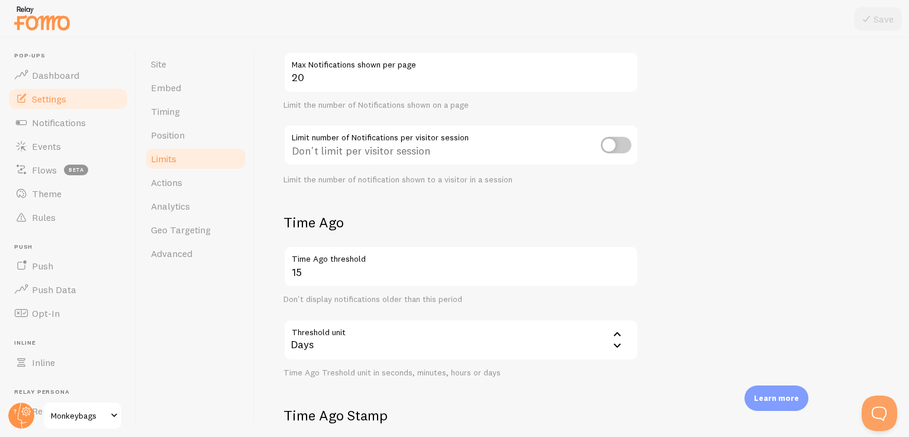
scroll to position [177, 0]
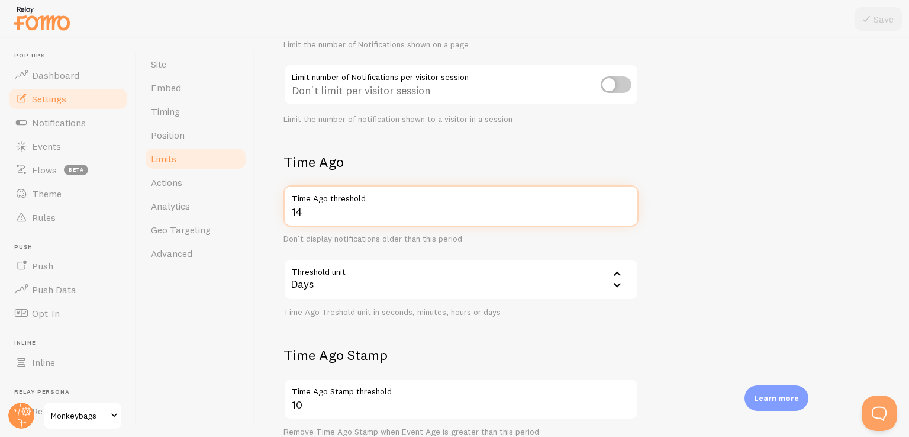
click at [625, 212] on input "14" at bounding box center [460, 205] width 355 height 41
click at [625, 212] on input "13" at bounding box center [460, 205] width 355 height 41
click at [625, 212] on input "12" at bounding box center [460, 205] width 355 height 41
click at [625, 212] on input "11" at bounding box center [460, 205] width 355 height 41
click at [625, 212] on input "10" at bounding box center [460, 205] width 355 height 41
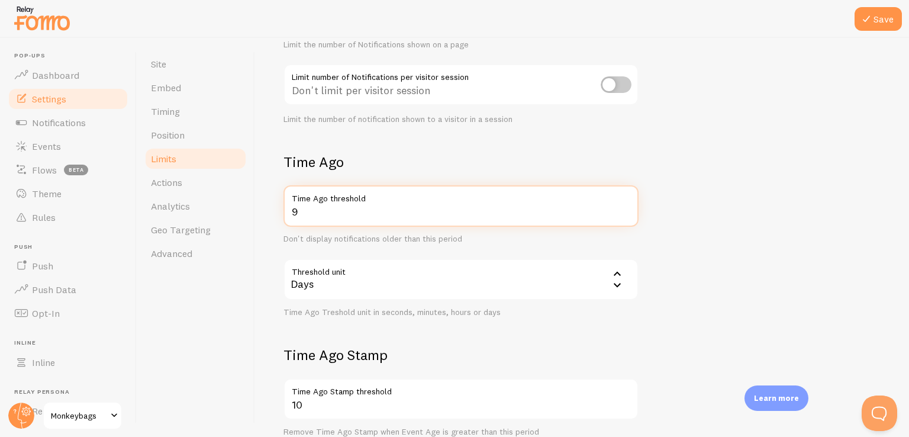
click at [625, 212] on input "9" at bounding box center [460, 205] width 355 height 41
click at [625, 212] on input "8" at bounding box center [460, 205] width 355 height 41
click at [625, 212] on input "7" at bounding box center [460, 205] width 355 height 41
click at [625, 212] on input "6" at bounding box center [460, 205] width 355 height 41
click at [625, 212] on input "5" at bounding box center [460, 205] width 355 height 41
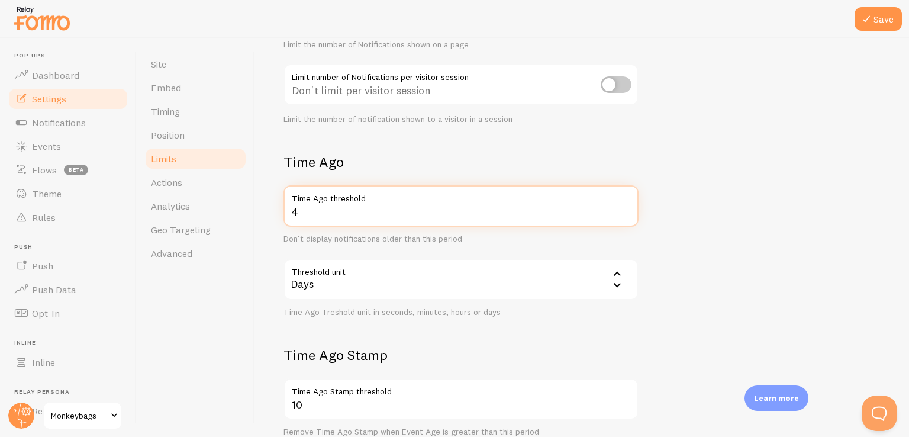
click at [625, 212] on input "4" at bounding box center [460, 205] width 355 height 41
click at [625, 212] on input "3" at bounding box center [460, 205] width 355 height 41
type input "2"
click at [625, 212] on input "2" at bounding box center [460, 205] width 355 height 41
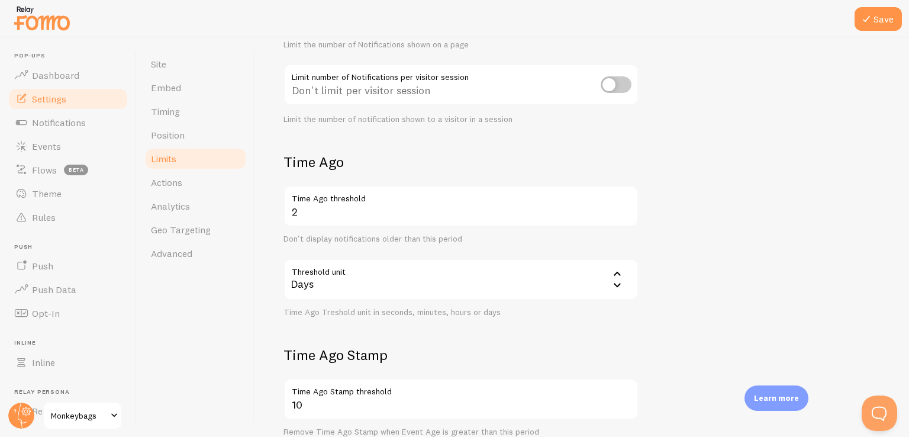
click at [575, 319] on form "Notification Count 20 Max Notifications shown per page Limit the number of Noti…" at bounding box center [581, 234] width 597 height 551
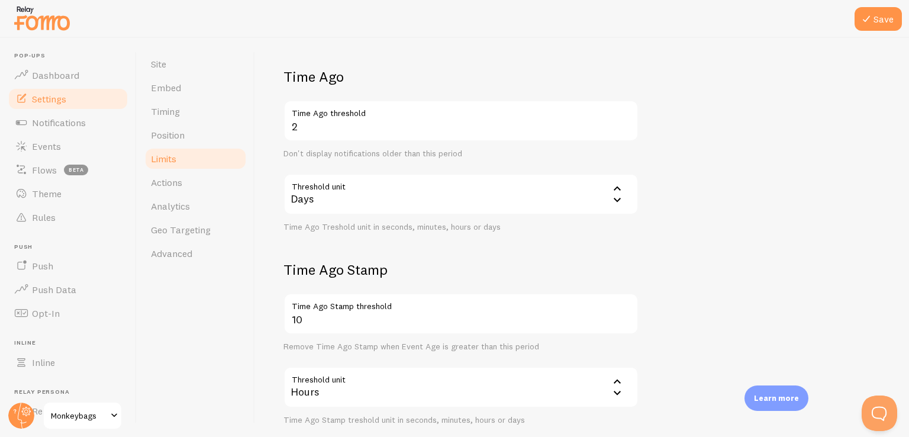
scroll to position [329, 0]
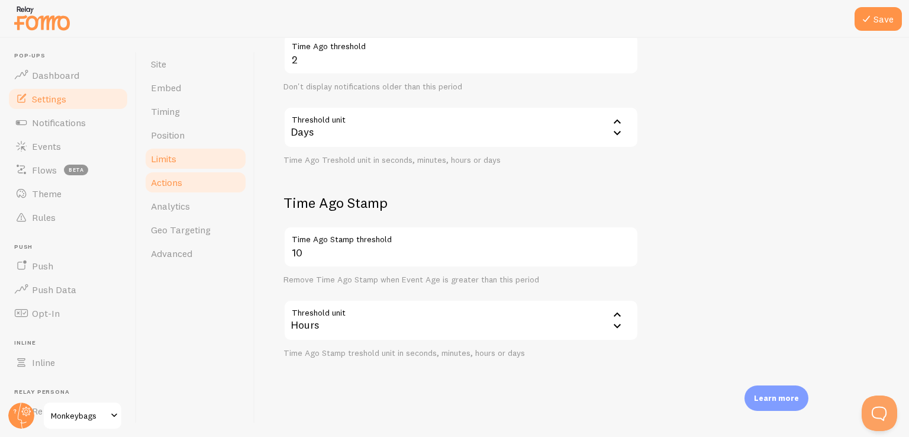
click at [173, 184] on span "Actions" at bounding box center [166, 182] width 31 height 12
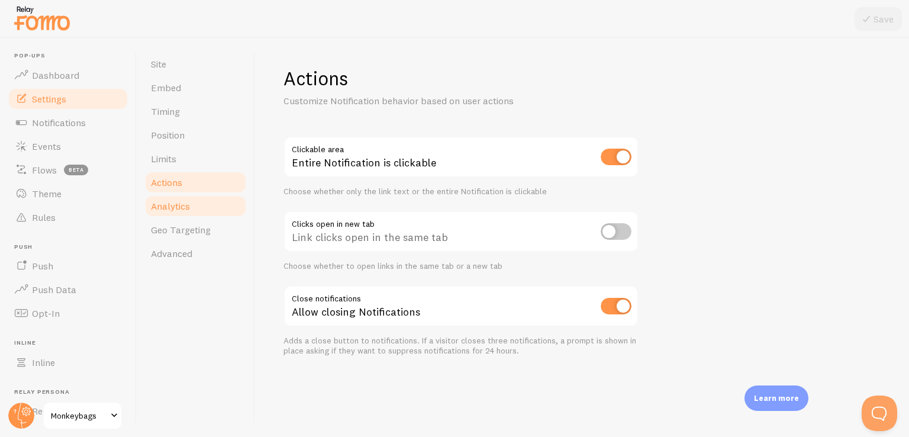
click at [211, 205] on link "Analytics" at bounding box center [196, 206] width 104 height 24
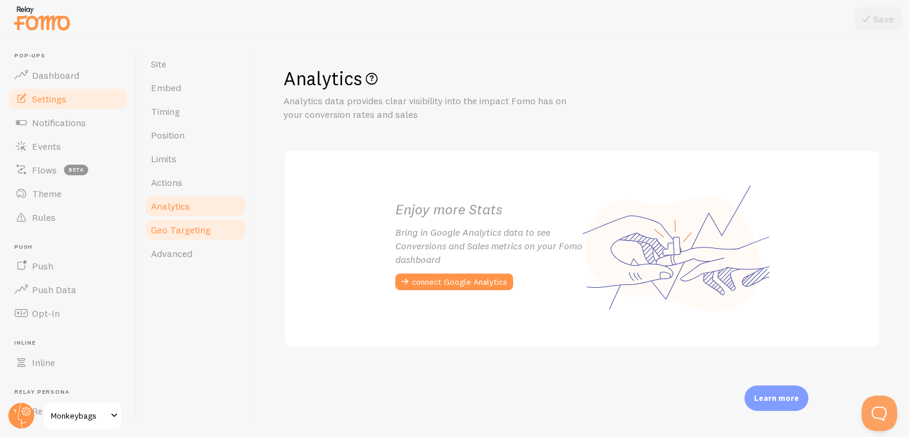
click at [196, 229] on span "Geo Targeting" at bounding box center [181, 230] width 60 height 12
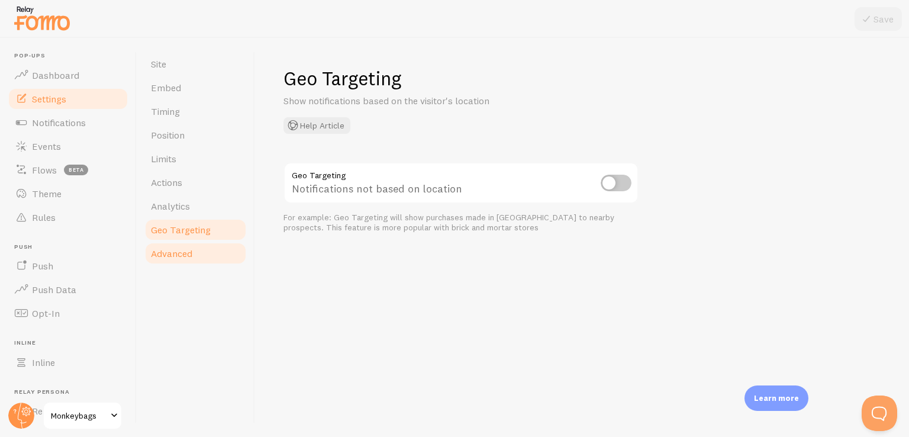
click at [194, 250] on link "Advanced" at bounding box center [196, 253] width 104 height 24
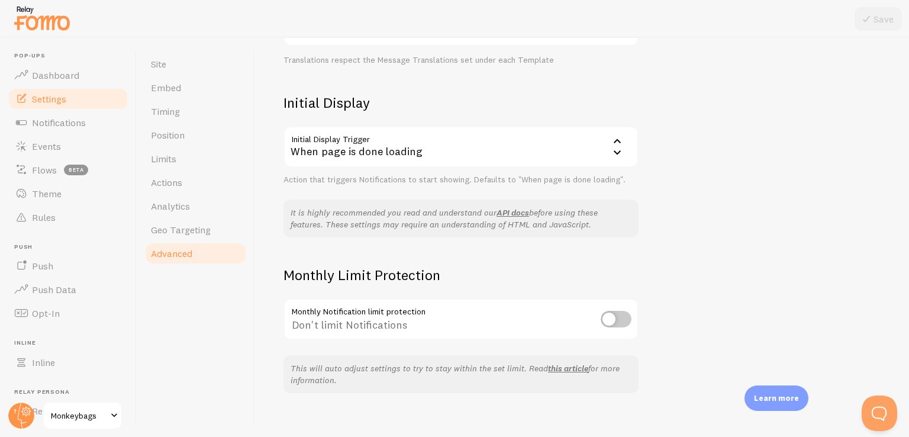
scroll to position [248, 0]
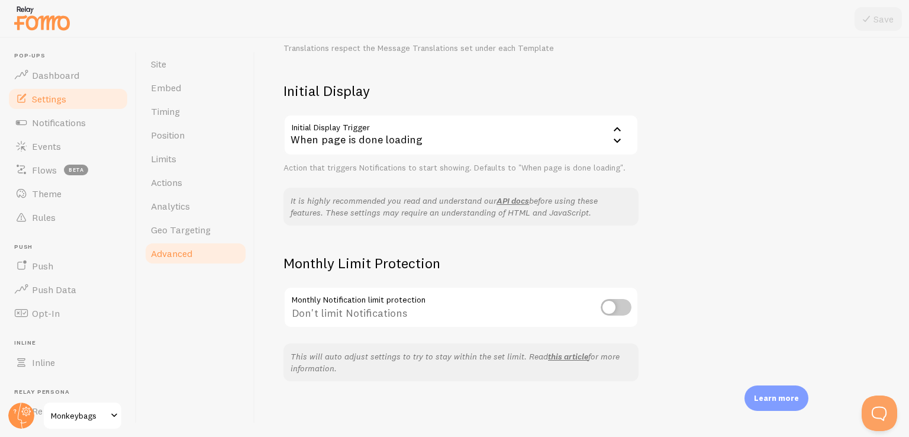
click at [617, 131] on icon at bounding box center [617, 129] width 14 height 14
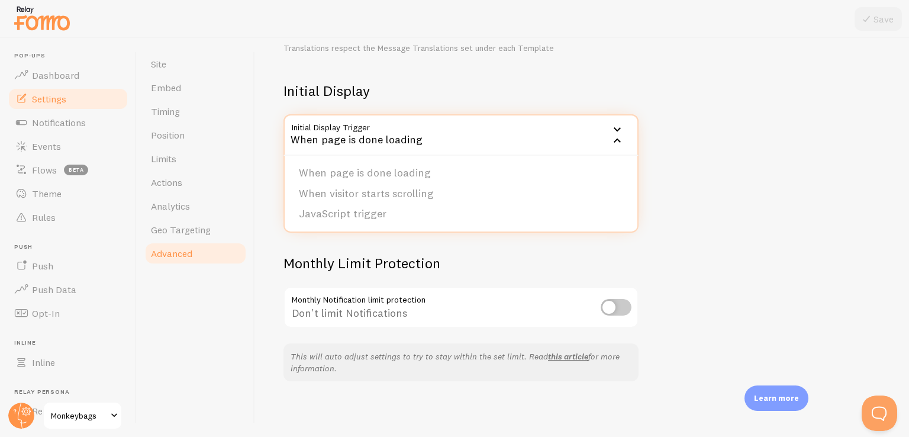
click at [617, 131] on icon at bounding box center [617, 129] width 14 height 14
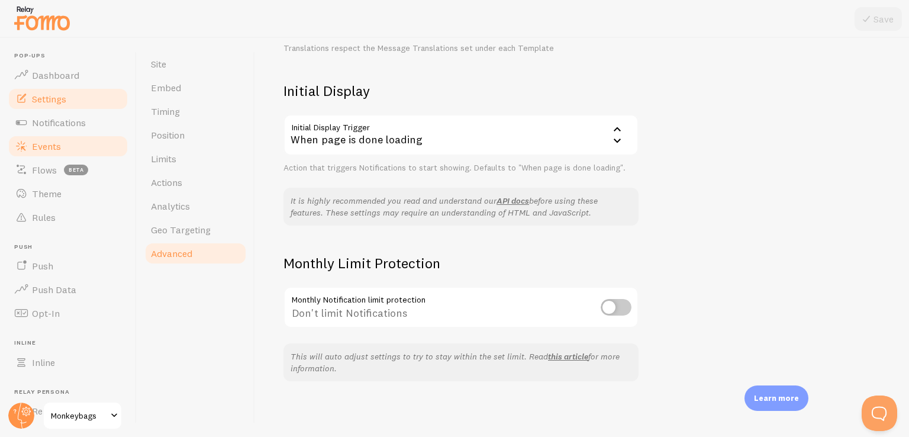
click at [64, 134] on link "Events" at bounding box center [68, 146] width 122 height 24
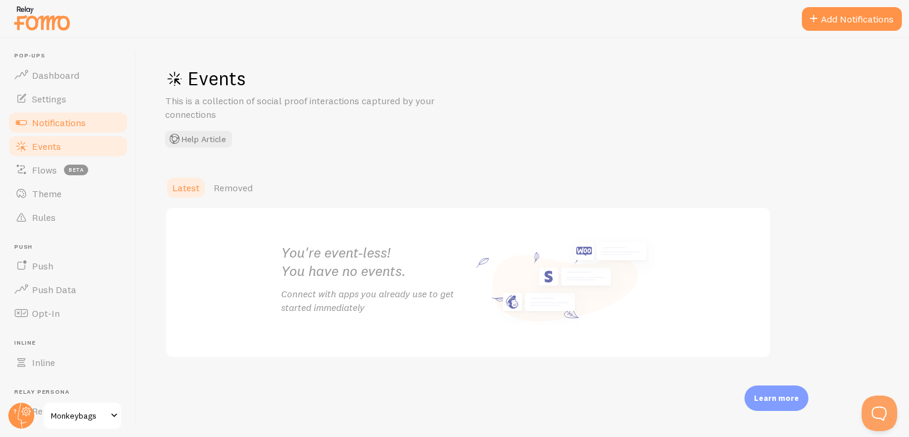
click at [67, 125] on span "Notifications" at bounding box center [59, 123] width 54 height 12
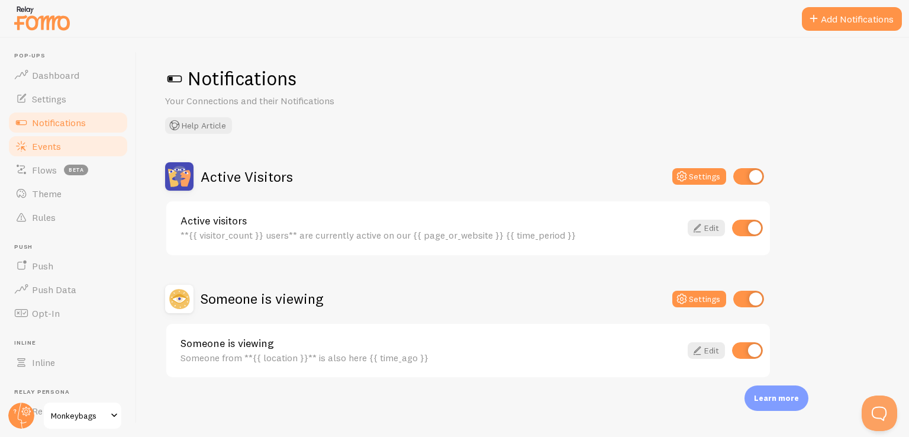
click at [82, 139] on link "Events" at bounding box center [68, 146] width 122 height 24
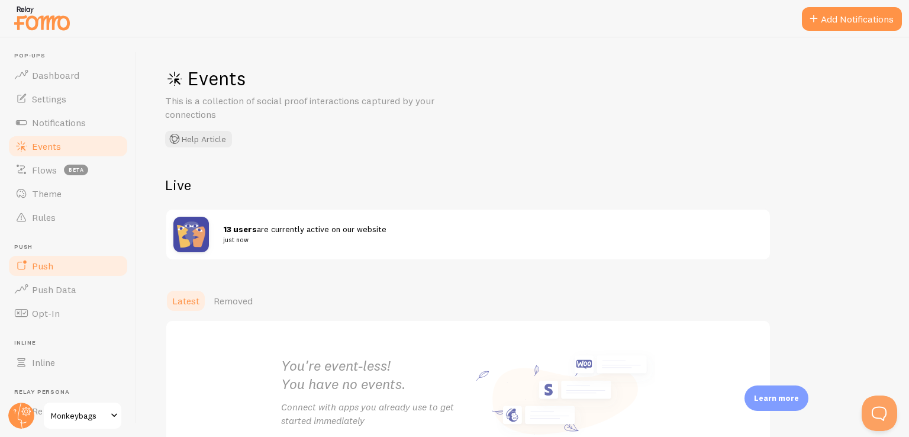
click at [77, 254] on link "Push" at bounding box center [68, 266] width 122 height 24
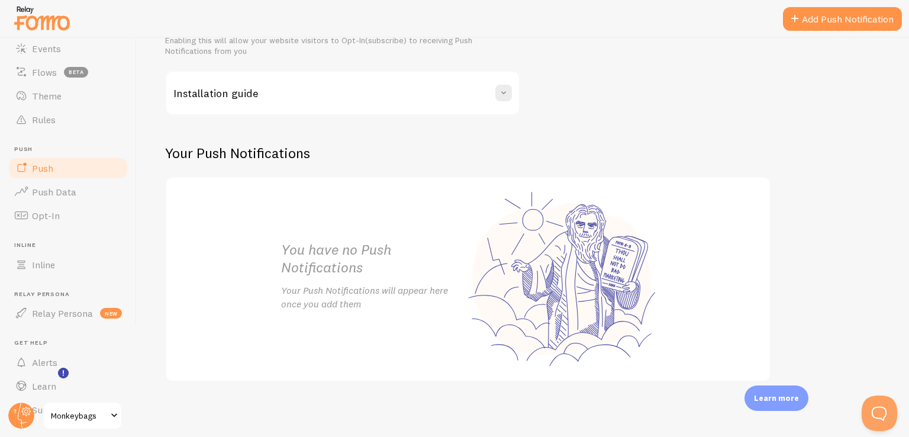
scroll to position [125, 0]
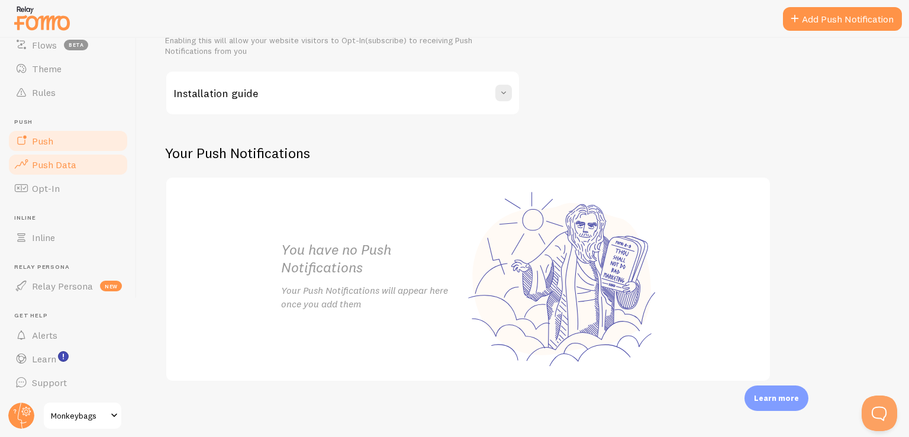
click at [63, 163] on span "Push Data" at bounding box center [54, 165] width 44 height 12
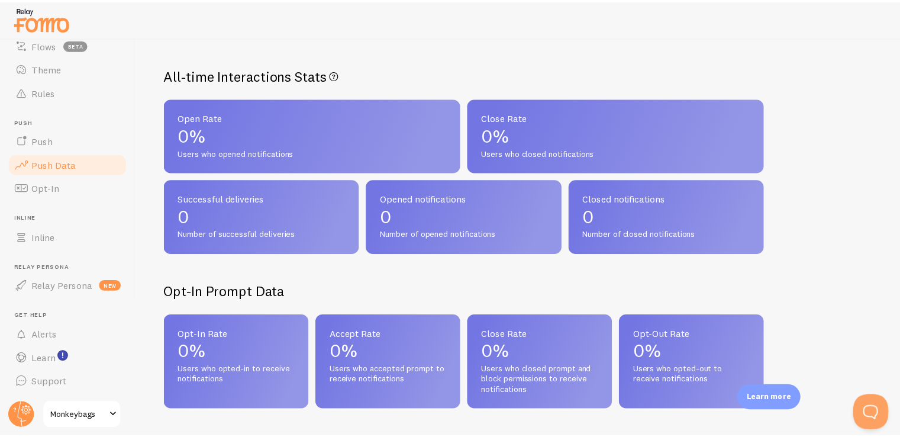
scroll to position [177, 0]
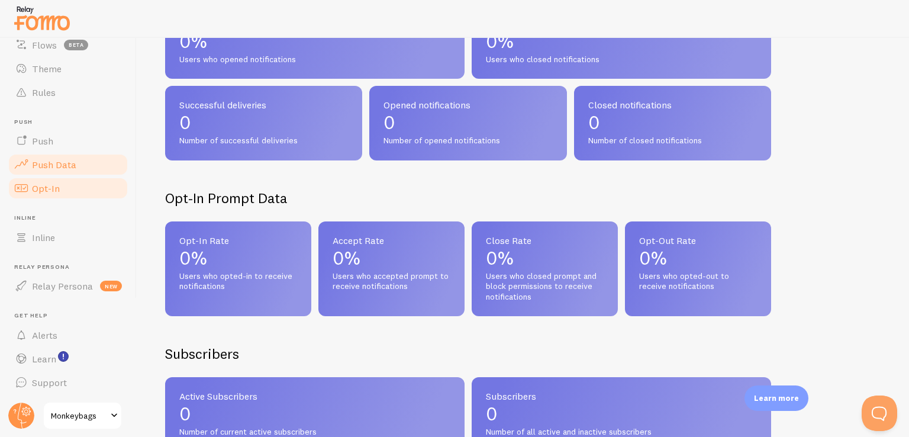
click at [92, 185] on link "Opt-In" at bounding box center [68, 188] width 122 height 24
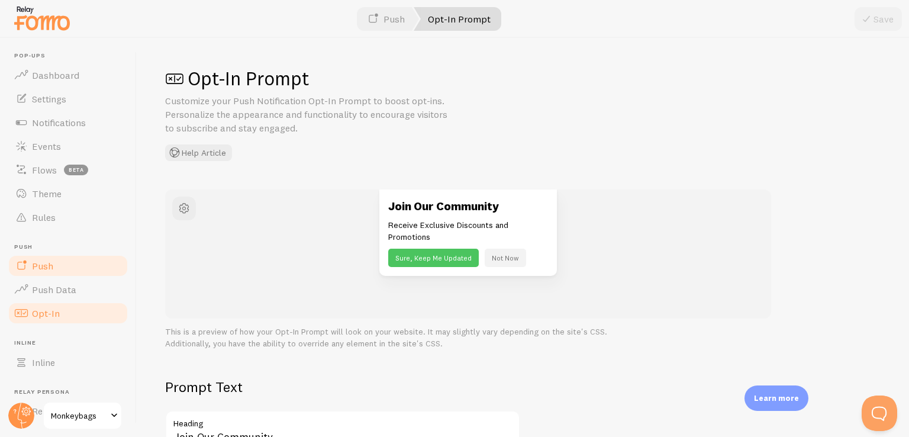
click at [40, 266] on span "Push" at bounding box center [42, 266] width 21 height 12
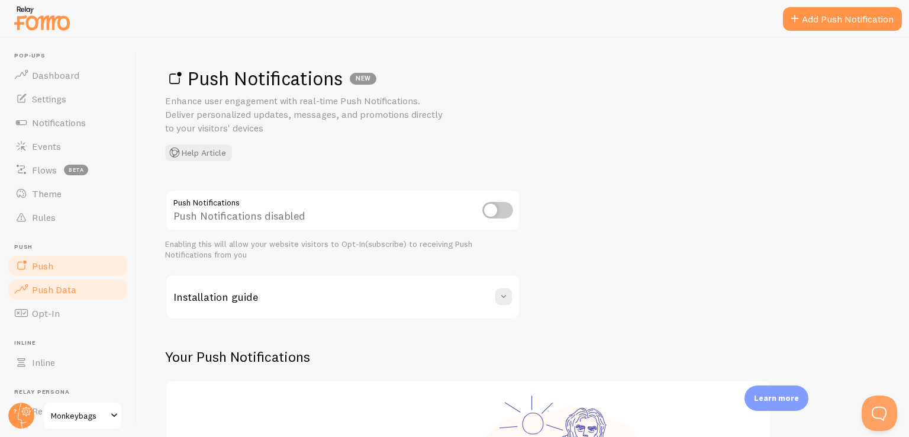
click at [52, 289] on span "Push Data" at bounding box center [54, 289] width 44 height 12
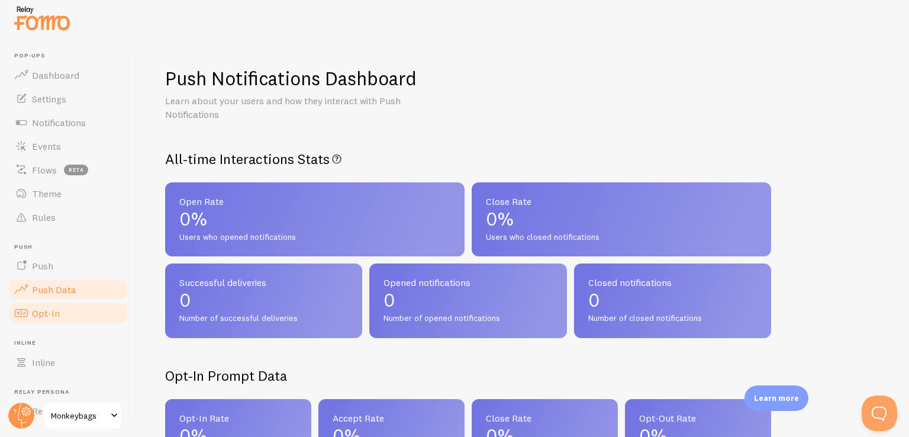
click at [40, 313] on span "Opt-In" at bounding box center [46, 313] width 28 height 12
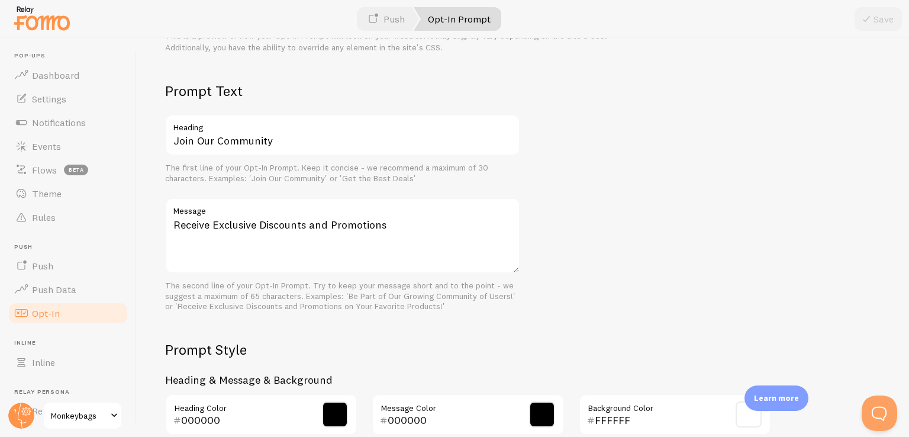
scroll to position [532, 0]
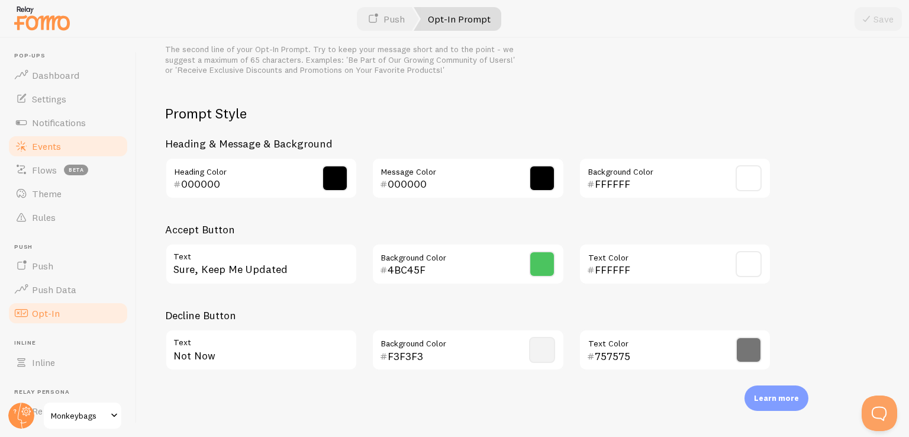
click at [64, 140] on link "Events" at bounding box center [68, 146] width 122 height 24
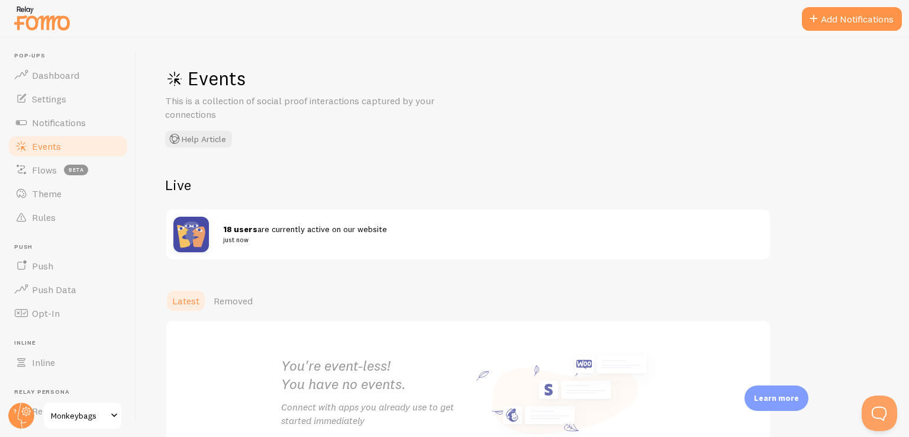
click at [263, 246] on div "18 users are currently active on our website just now" at bounding box center [467, 234] width 603 height 50
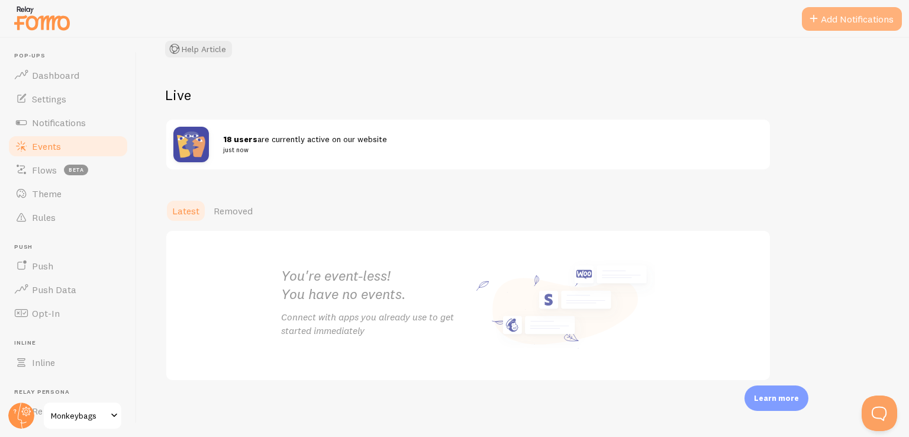
click at [838, 22] on button "Add Notifications" at bounding box center [851, 19] width 100 height 24
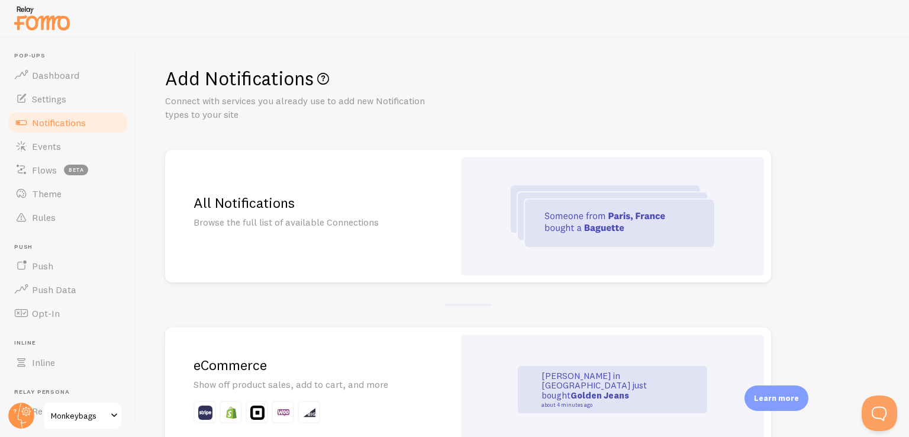
click at [671, 225] on img at bounding box center [611, 216] width 203 height 62
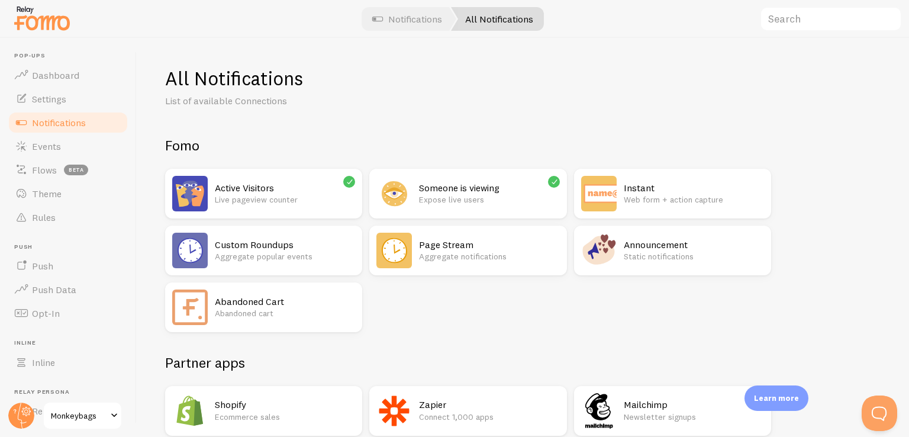
click at [518, 189] on h2 "Someone is viewing" at bounding box center [489, 188] width 140 height 12
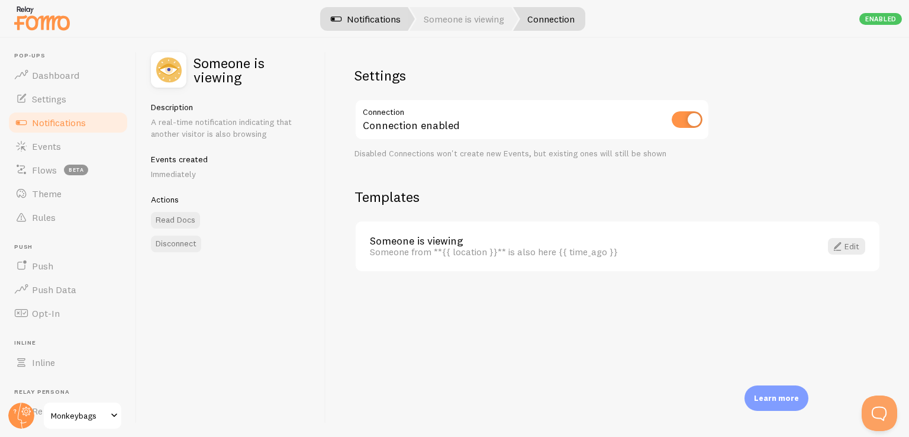
click at [396, 20] on link "Notifications" at bounding box center [365, 19] width 98 height 24
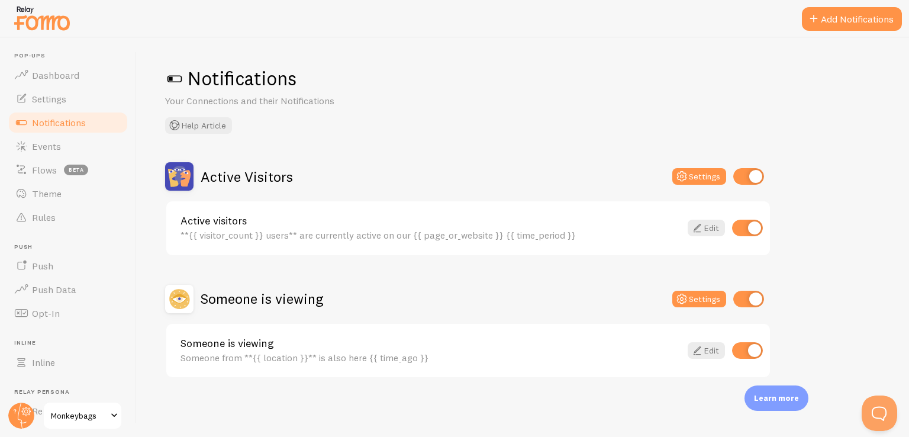
click at [303, 228] on div "Active visitors **{{ visitor_count }} users** are currently active on our {{ pa…" at bounding box center [430, 227] width 500 height 25
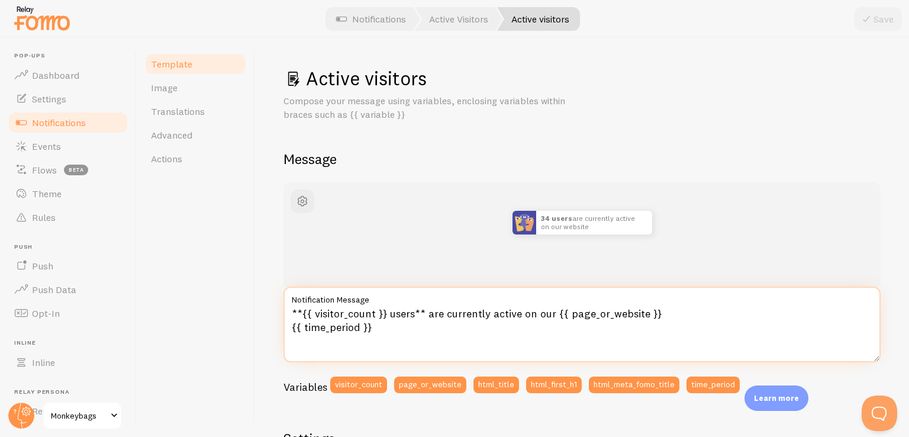
drag, startPoint x: 426, startPoint y: 313, endPoint x: 549, endPoint y: 316, distance: 122.5
click at [549, 316] on textarea "**{{ visitor_count }} users** are currently active on our {{ page_or_website }}…" at bounding box center [581, 324] width 597 height 76
drag, startPoint x: 376, startPoint y: 327, endPoint x: 282, endPoint y: 329, distance: 94.1
click at [282, 329] on div "Active visitors Compose your message using variables, enclosing variables withi…" at bounding box center [582, 237] width 654 height 399
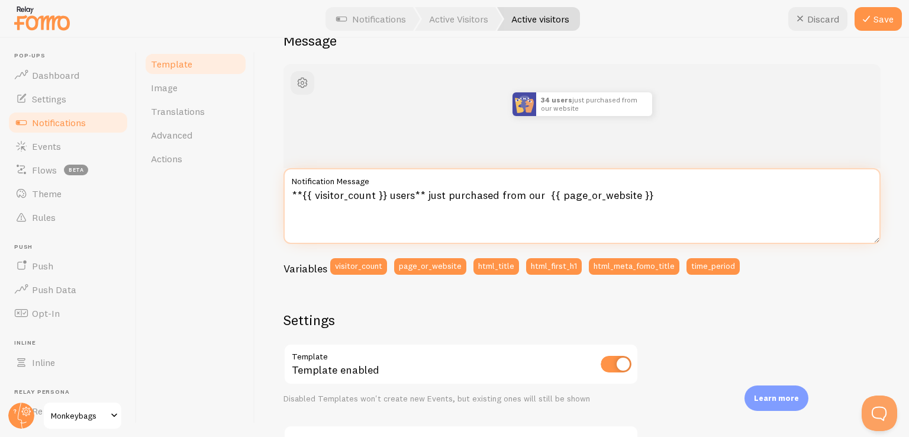
type textarea "**{{ visitor_count }} users** just purchased from our {{ page_or_website }}"
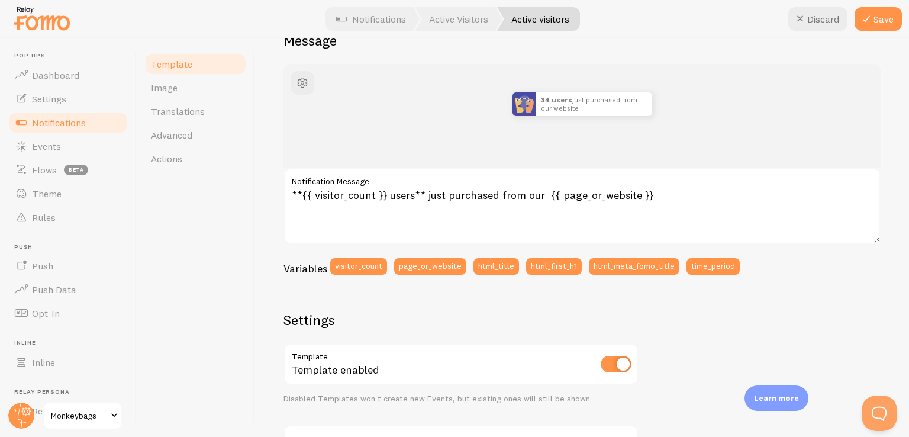
click at [557, 310] on div "34 users just purchased from our website **{{ visitor_count }} users** just pur…" at bounding box center [581, 375] width 597 height 623
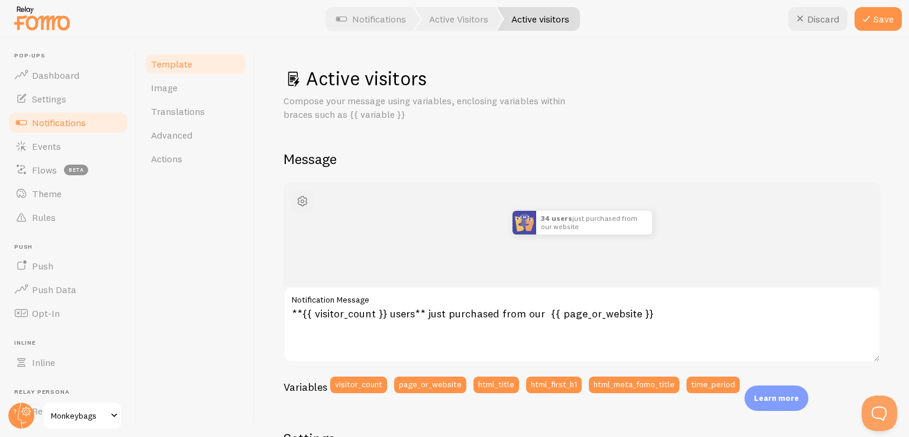
click at [296, 197] on span "button" at bounding box center [302, 201] width 14 height 14
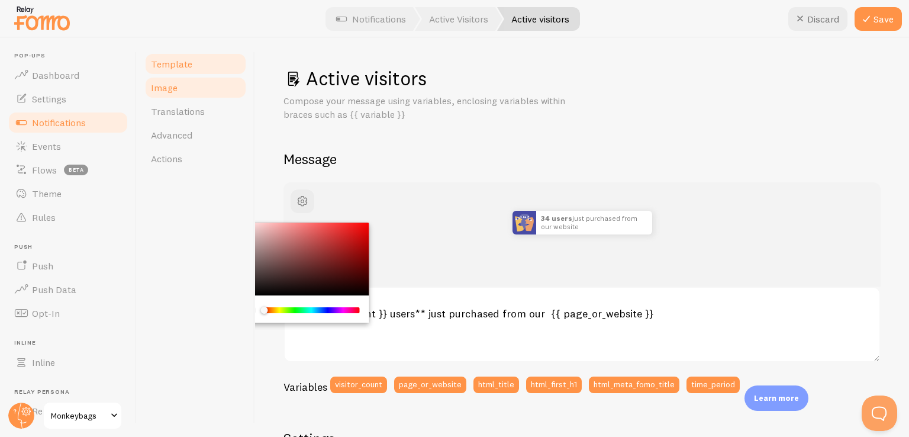
click at [223, 90] on link "Image" at bounding box center [196, 88] width 104 height 24
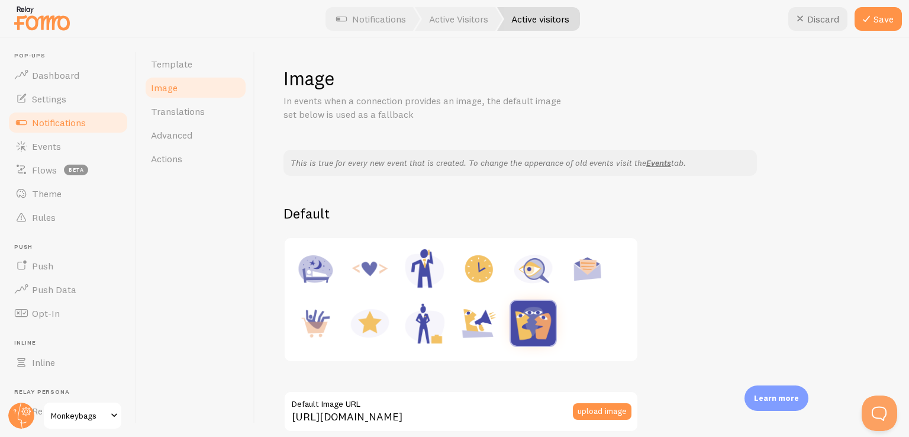
scroll to position [59, 0]
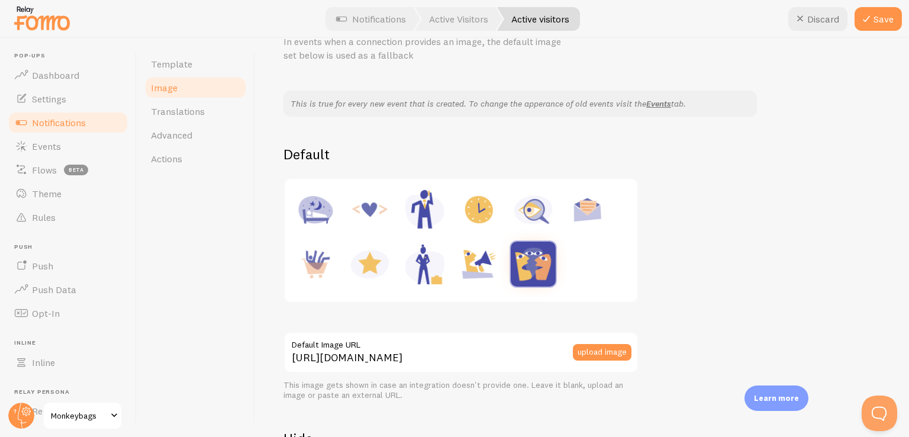
click at [489, 206] on img at bounding box center [478, 209] width 45 height 45
type input "[URL][DOMAIN_NAME]"
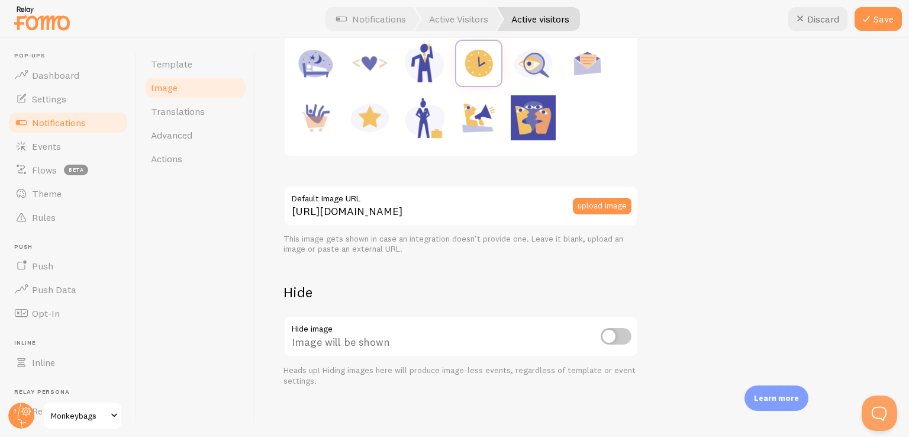
scroll to position [211, 0]
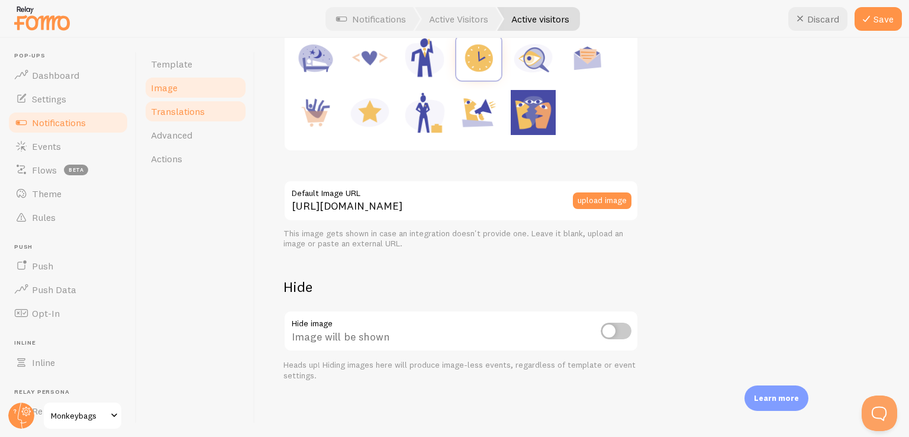
click at [229, 111] on link "Translations" at bounding box center [196, 111] width 104 height 24
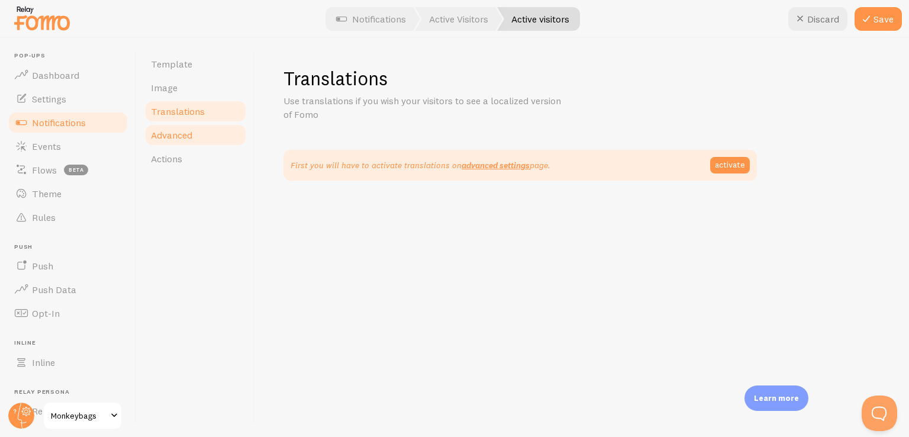
click at [218, 128] on link "Advanced" at bounding box center [196, 135] width 104 height 24
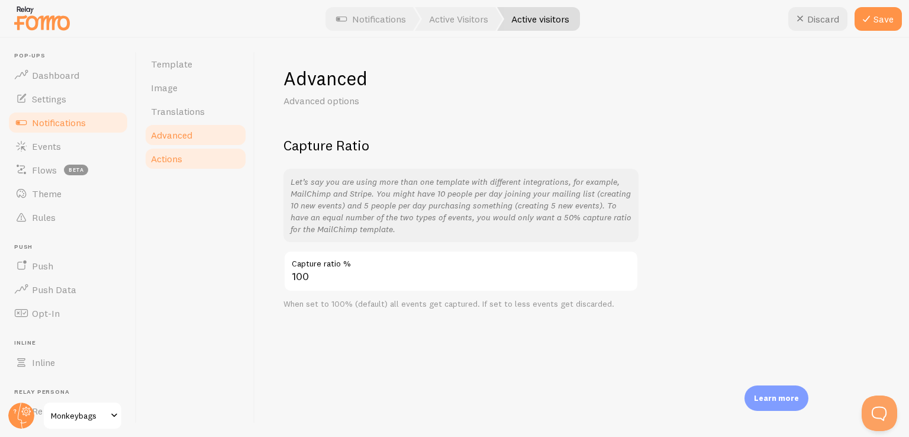
click at [180, 161] on span "Actions" at bounding box center [166, 159] width 31 height 12
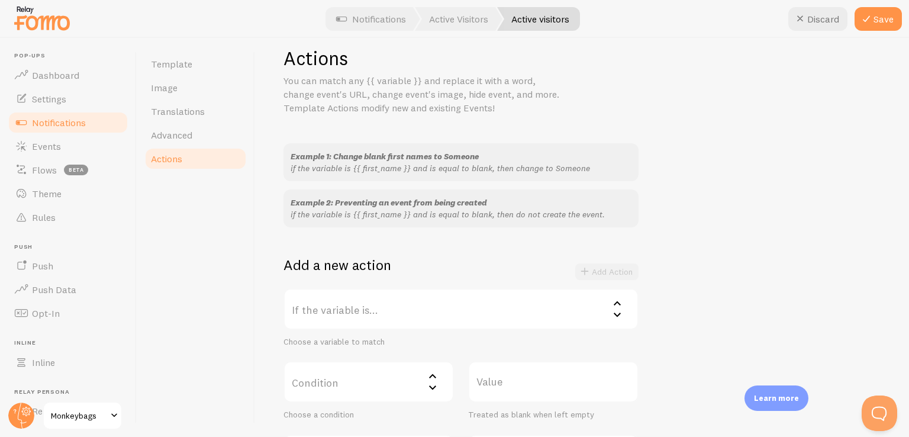
scroll to position [177, 0]
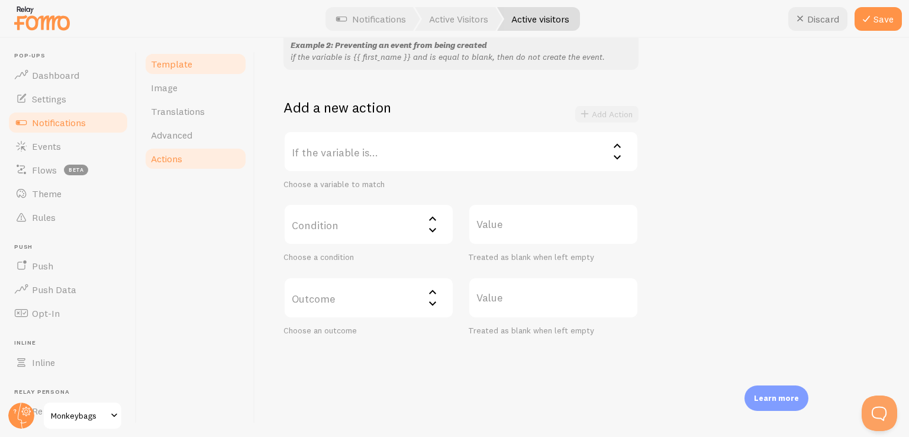
click at [198, 64] on link "Template" at bounding box center [196, 64] width 104 height 24
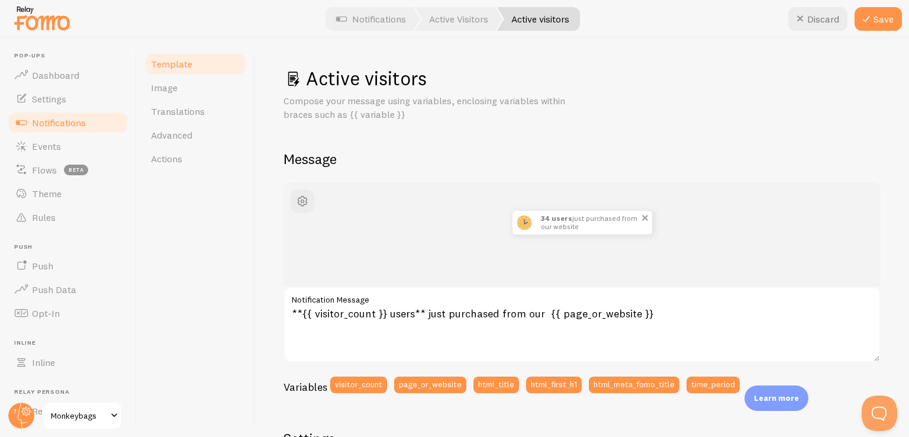
click at [570, 222] on p "34 users just purchased from our website" at bounding box center [590, 223] width 99 height 24
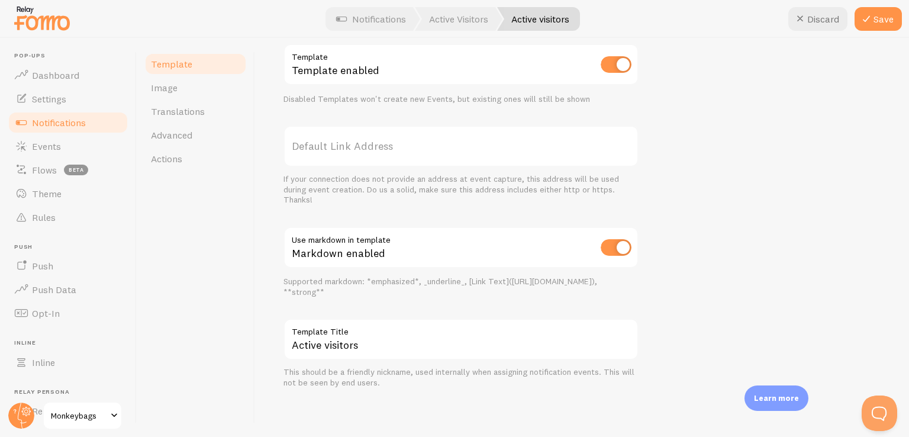
scroll to position [181, 0]
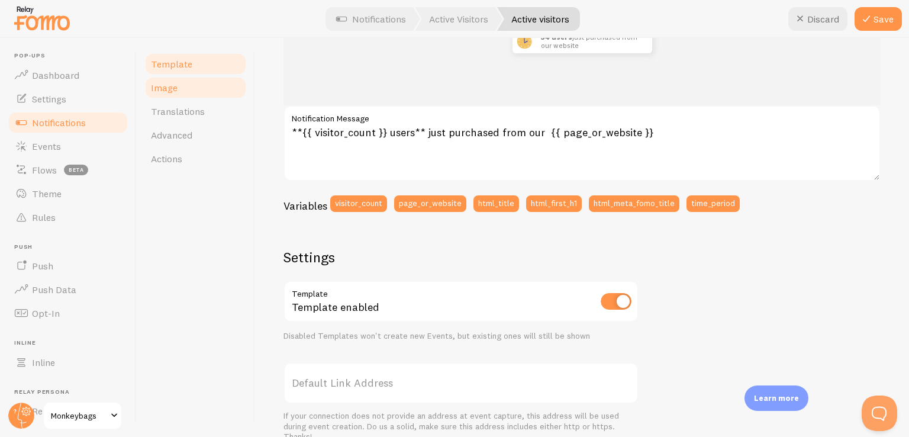
click at [187, 92] on link "Image" at bounding box center [196, 88] width 104 height 24
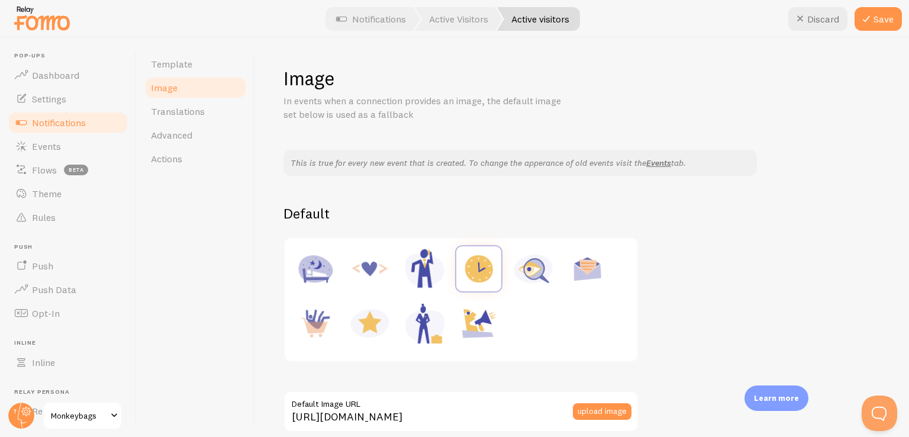
scroll to position [211, 0]
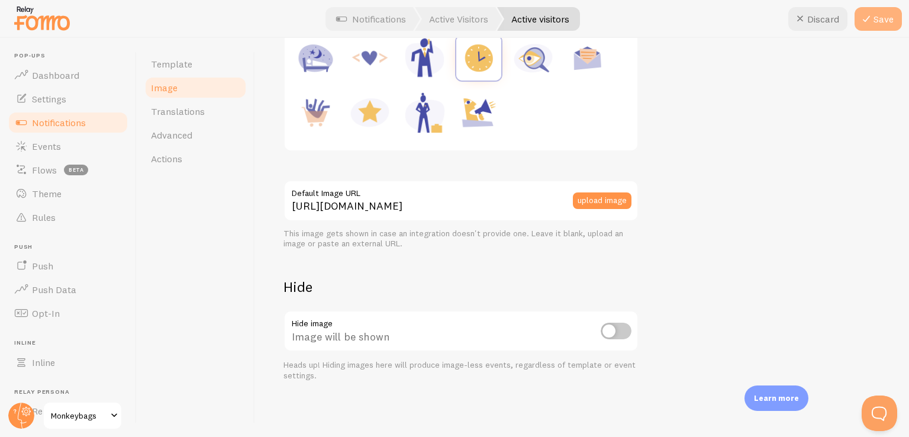
click at [868, 22] on icon at bounding box center [866, 19] width 14 height 14
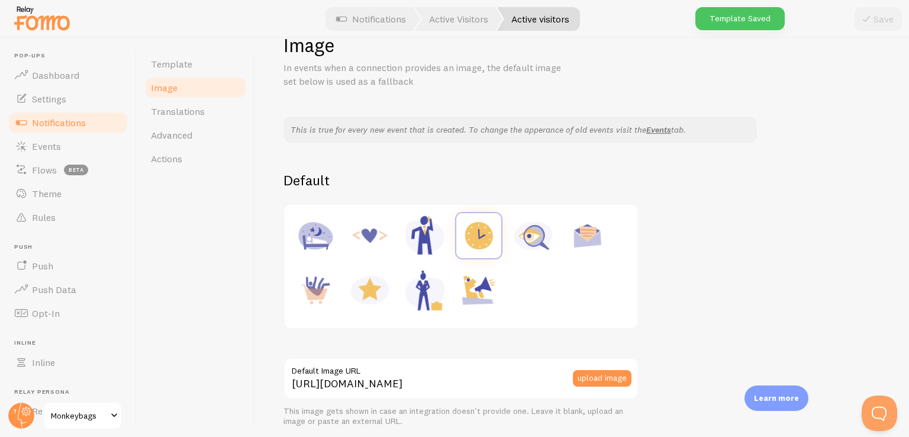
scroll to position [0, 0]
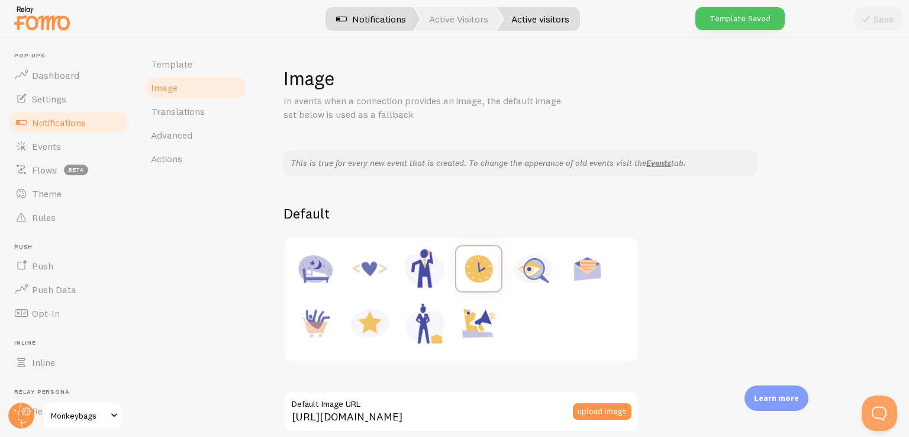
click at [405, 19] on link "Notifications" at bounding box center [371, 19] width 98 height 24
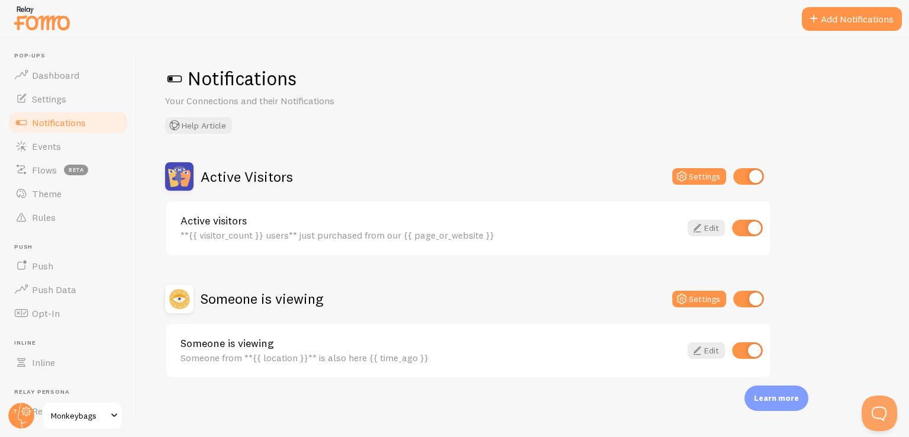
click at [740, 300] on input "checkbox" at bounding box center [748, 298] width 31 height 17
checkbox input "false"
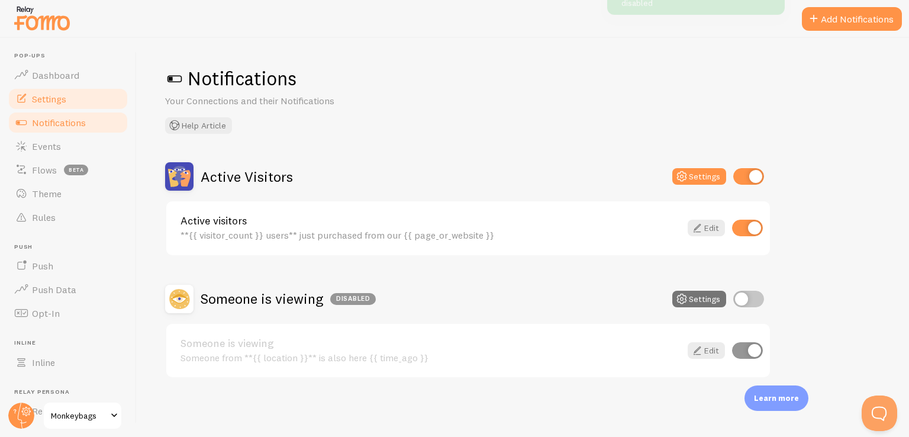
click at [73, 101] on link "Settings" at bounding box center [68, 99] width 122 height 24
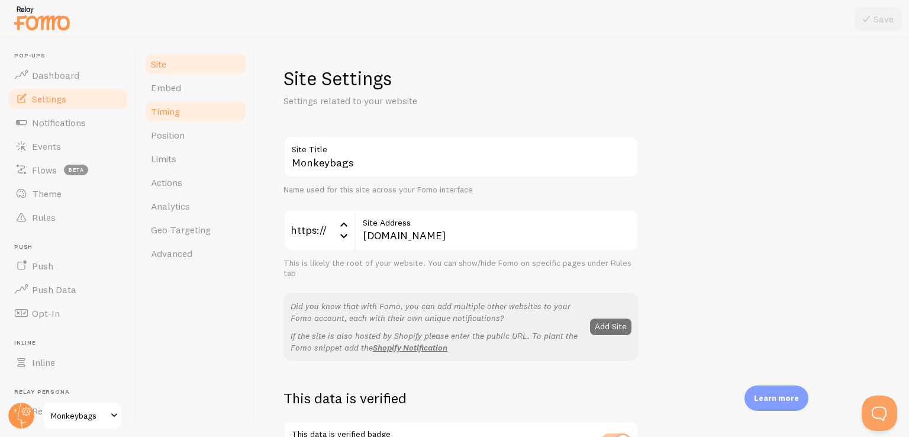
click at [224, 108] on link "Timing" at bounding box center [196, 111] width 104 height 24
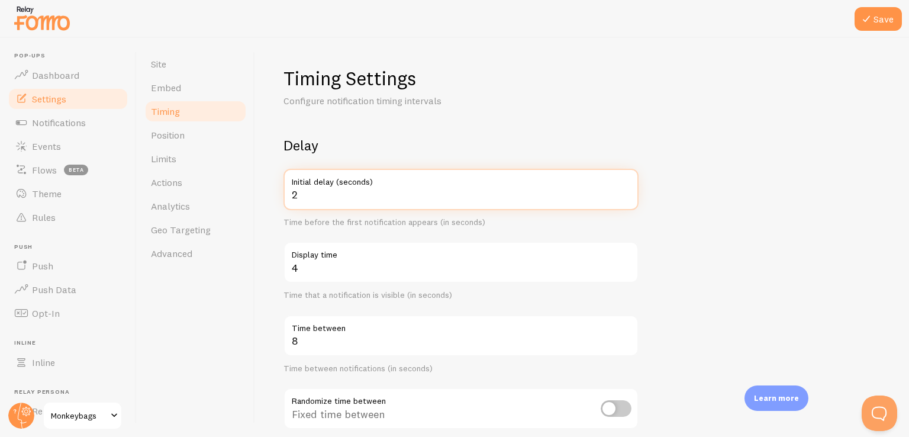
click at [628, 198] on input "2" at bounding box center [460, 189] width 355 height 41
type input "1"
click at [628, 198] on input "1" at bounding box center [460, 189] width 355 height 41
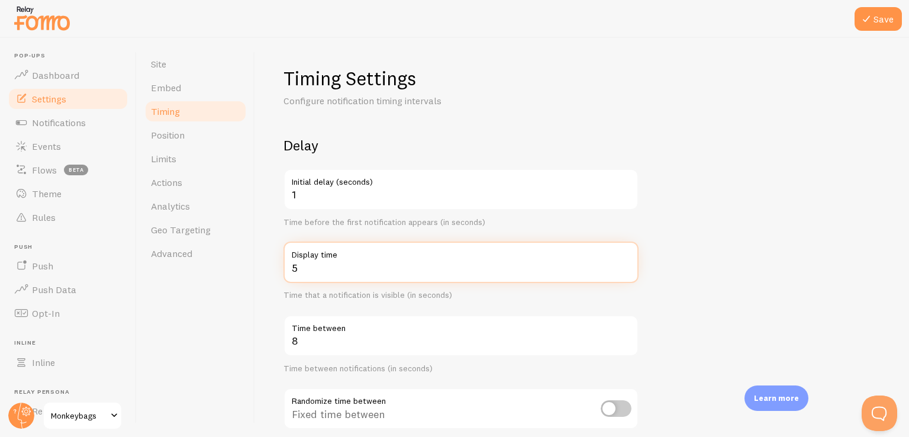
click at [625, 264] on input "5" at bounding box center [460, 261] width 355 height 41
click at [625, 264] on input "6" at bounding box center [460, 261] width 355 height 41
click at [625, 264] on input "7" at bounding box center [460, 261] width 355 height 41
click at [625, 264] on input "8" at bounding box center [460, 261] width 355 height 41
click at [626, 273] on input "7" at bounding box center [460, 261] width 355 height 41
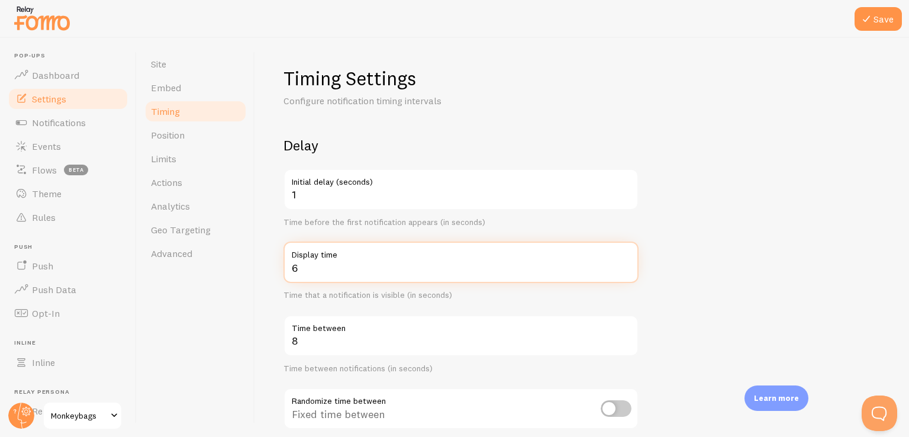
type input "6"
click at [626, 273] on input "6" at bounding box center [460, 261] width 355 height 41
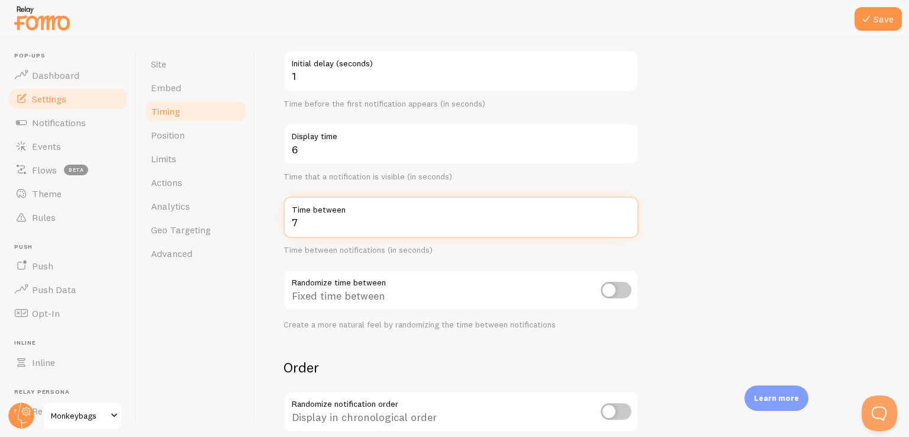
type input "7"
click at [626, 225] on input "7" at bounding box center [460, 216] width 355 height 41
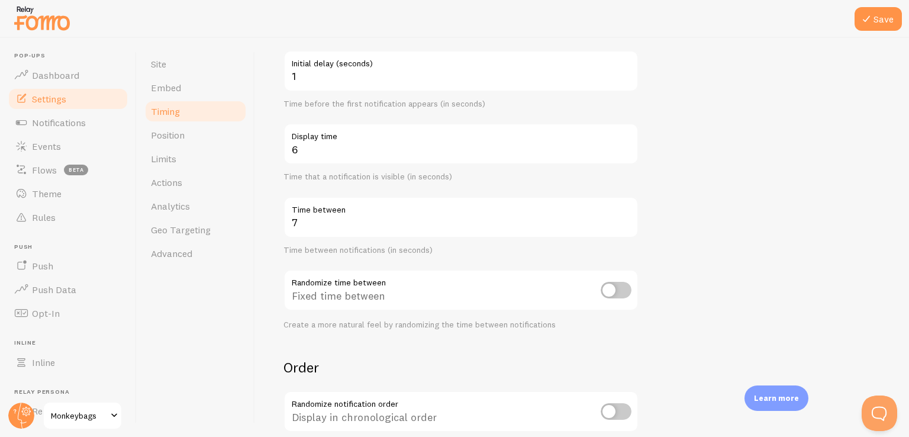
click at [743, 208] on form "Delay 1 Initial delay (seconds) Time before the first notification appears (in …" at bounding box center [581, 271] width 597 height 507
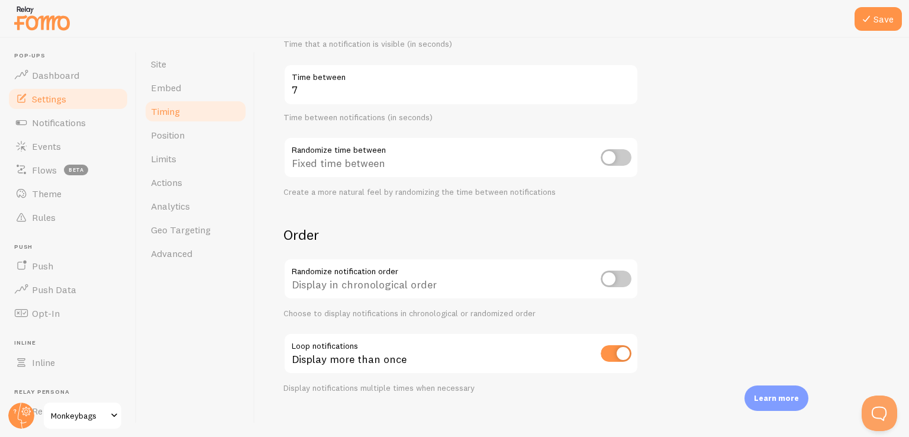
scroll to position [263, 0]
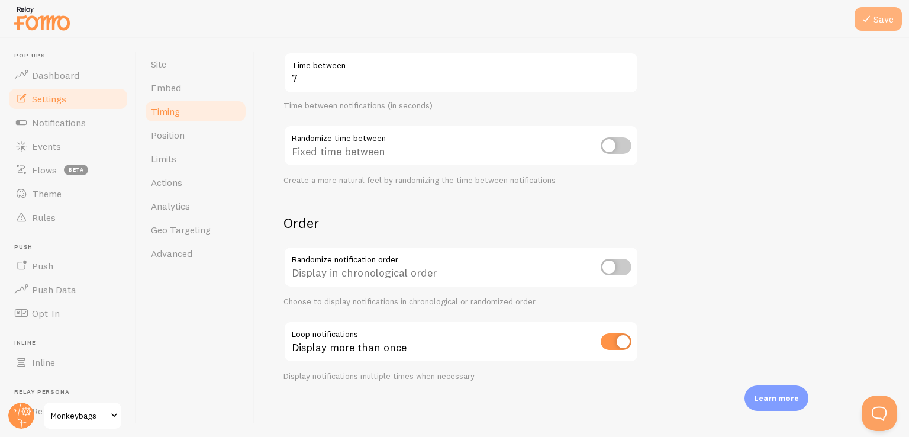
click at [868, 21] on icon at bounding box center [866, 19] width 14 height 14
click at [176, 135] on span "Position" at bounding box center [168, 135] width 34 height 12
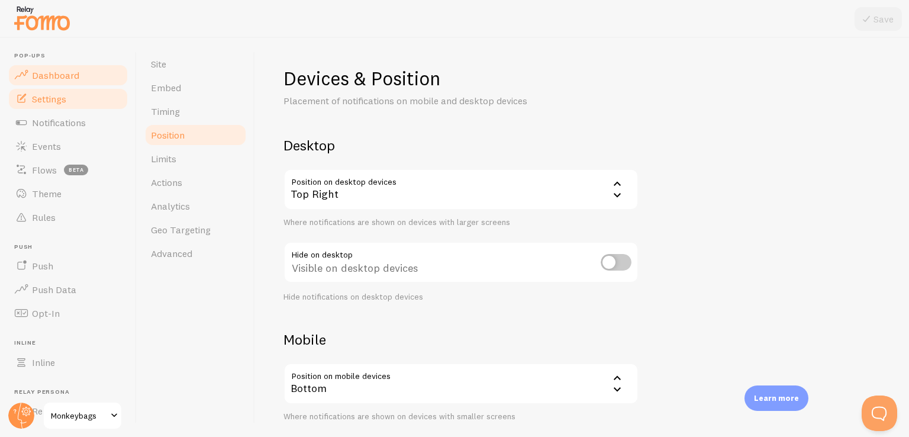
click at [90, 68] on link "Dashboard" at bounding box center [68, 75] width 122 height 24
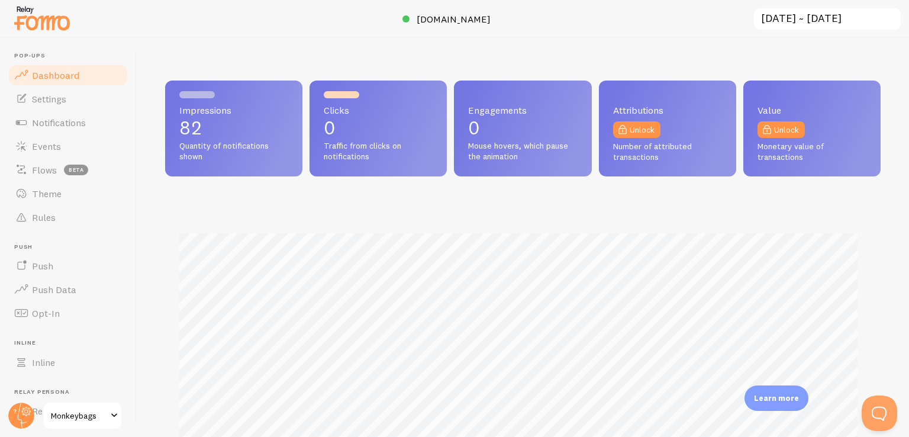
scroll to position [311, 706]
click at [80, 187] on link "Theme" at bounding box center [68, 194] width 122 height 24
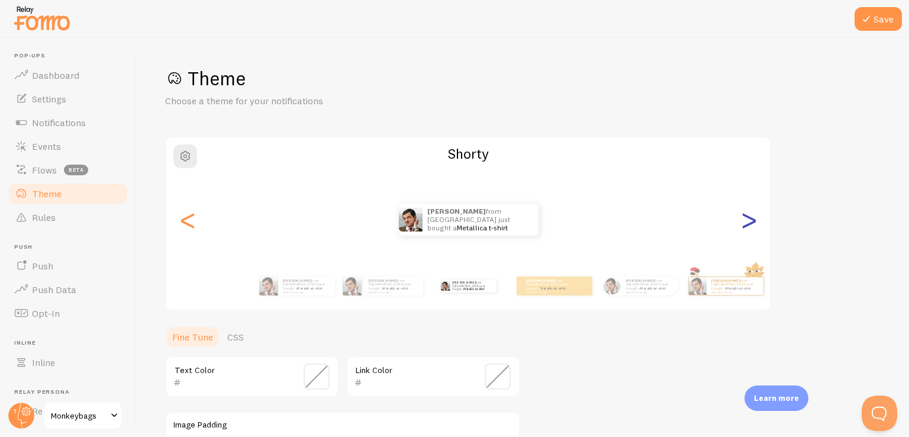
click at [743, 223] on div ">" at bounding box center [748, 219] width 14 height 85
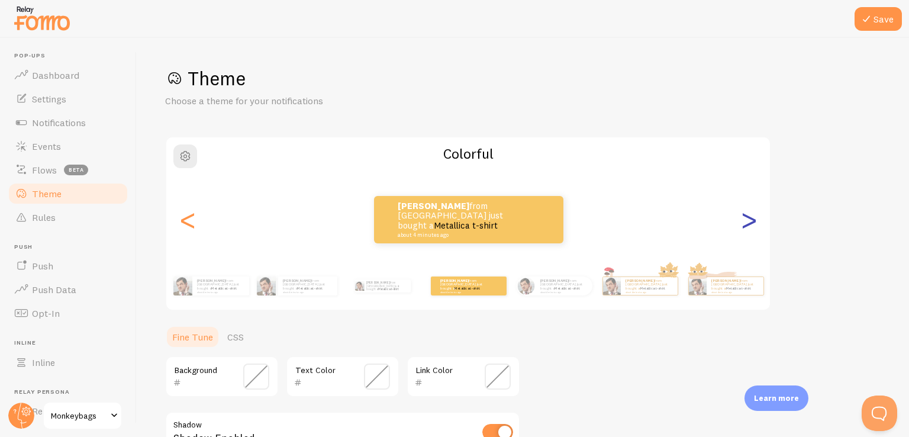
click at [743, 223] on div ">" at bounding box center [748, 219] width 14 height 85
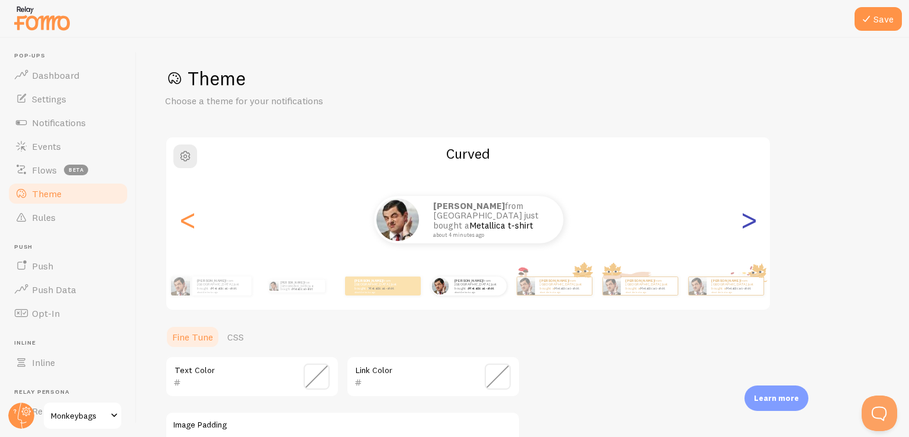
click at [743, 223] on div ">" at bounding box center [748, 219] width 14 height 85
type input "0"
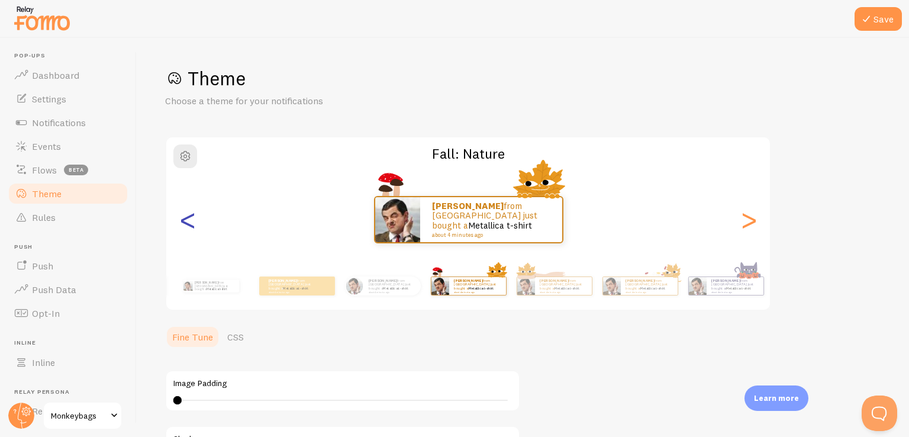
click at [190, 219] on div "<" at bounding box center [187, 219] width 14 height 85
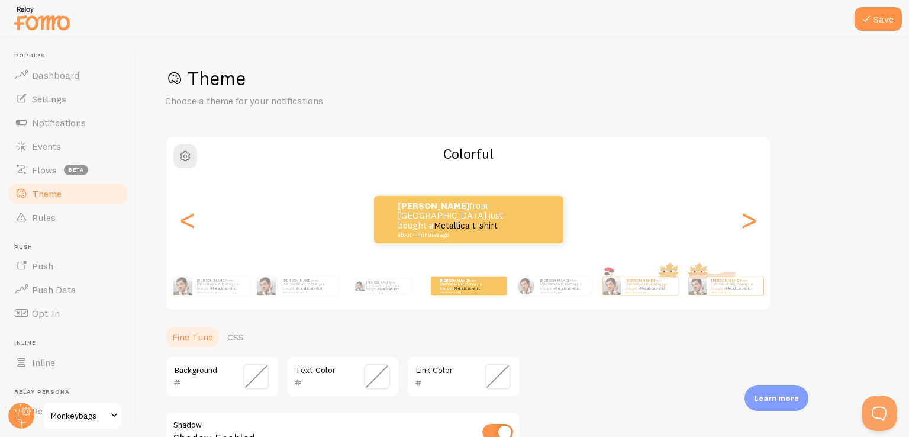
scroll to position [192, 0]
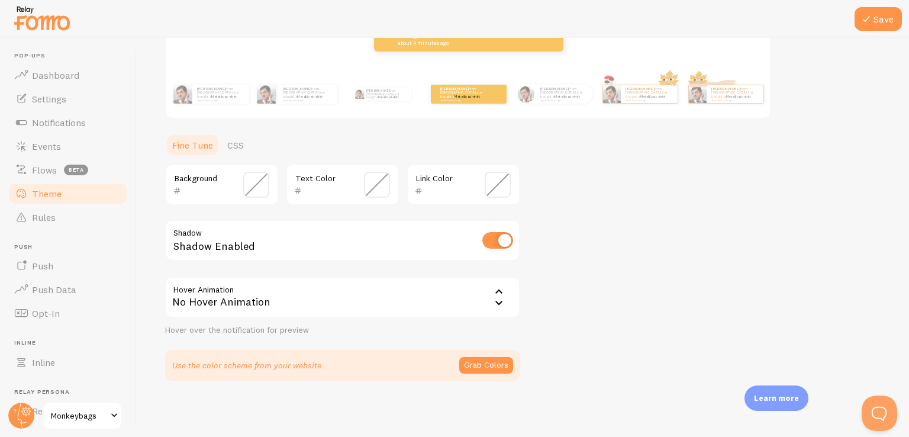
click at [246, 188] on span at bounding box center [256, 185] width 26 height 26
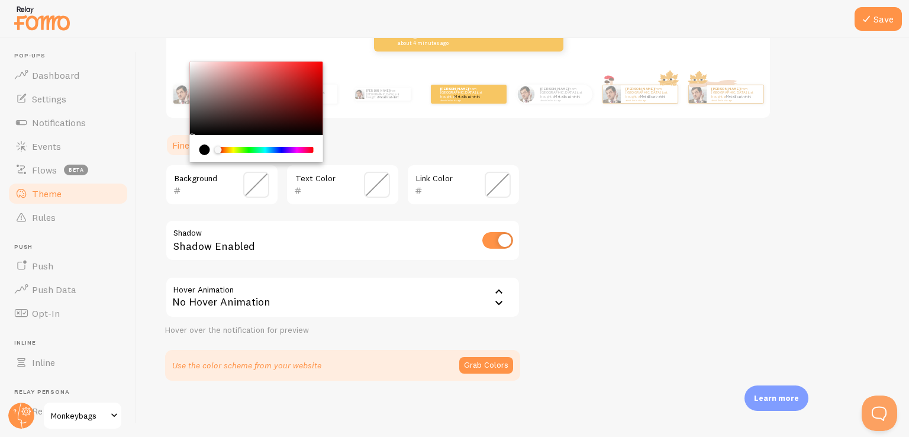
drag, startPoint x: 312, startPoint y: 108, endPoint x: 315, endPoint y: 67, distance: 40.9
click at [319, 59] on div "Theme Choose a theme for your notifications Colorful [PERSON_NAME] from [GEOGRA…" at bounding box center [522, 128] width 715 height 506
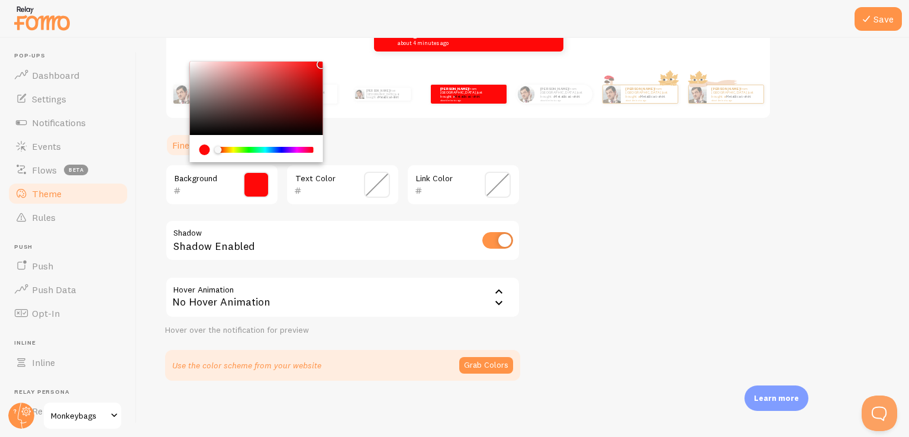
click at [315, 67] on div "Chrome color picker" at bounding box center [256, 98] width 133 height 73
type input "FF0808"
click at [309, 74] on div "Chrome color picker" at bounding box center [256, 98] width 133 height 73
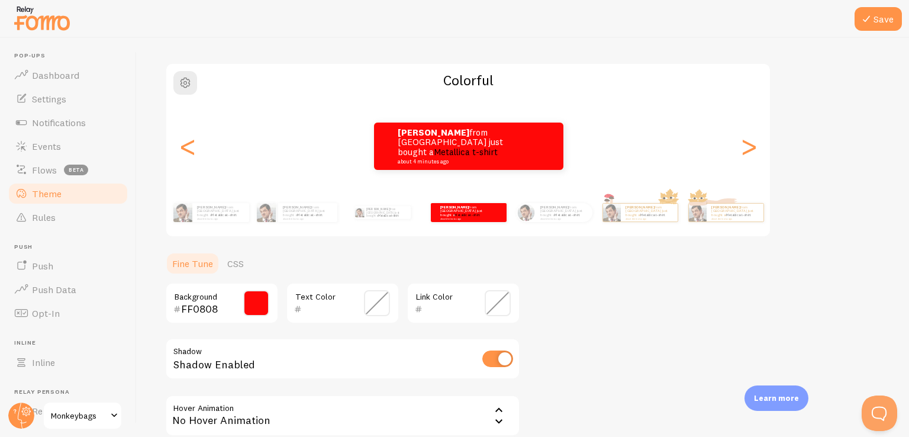
scroll to position [132, 0]
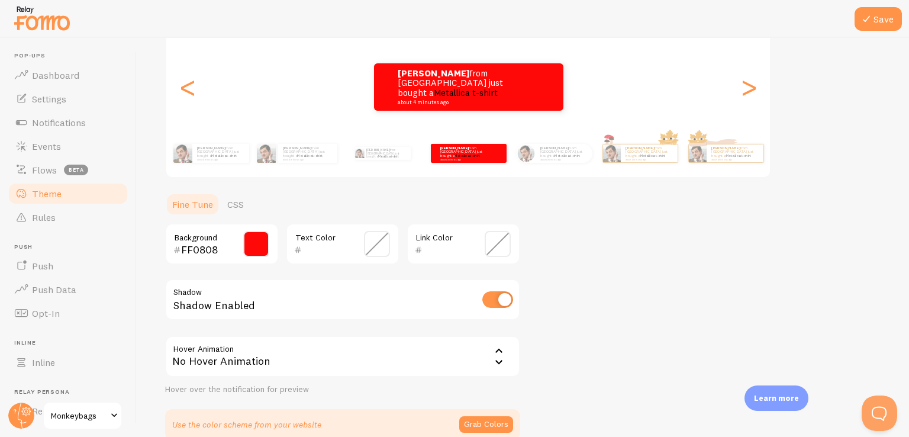
click at [490, 427] on button "Grab Colors" at bounding box center [486, 424] width 54 height 17
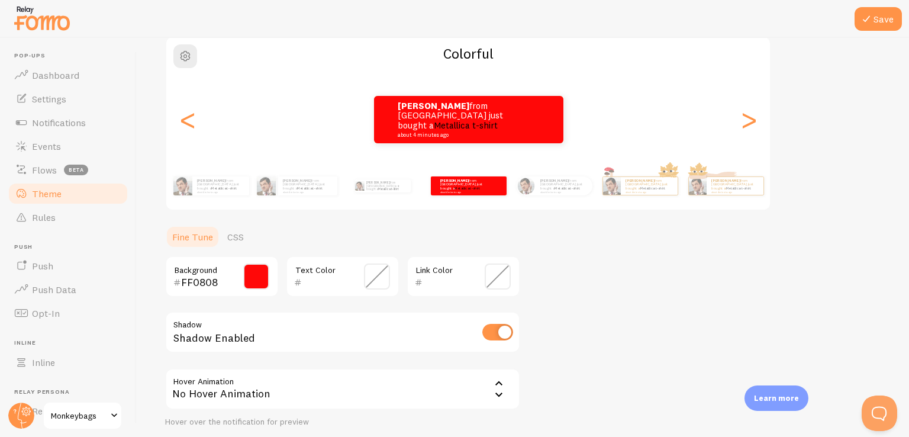
scroll to position [69, 0]
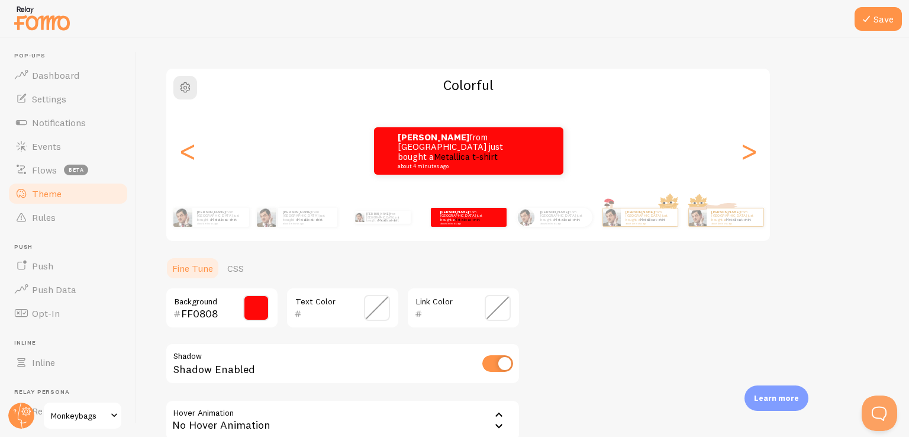
click at [496, 313] on span at bounding box center [497, 308] width 26 height 26
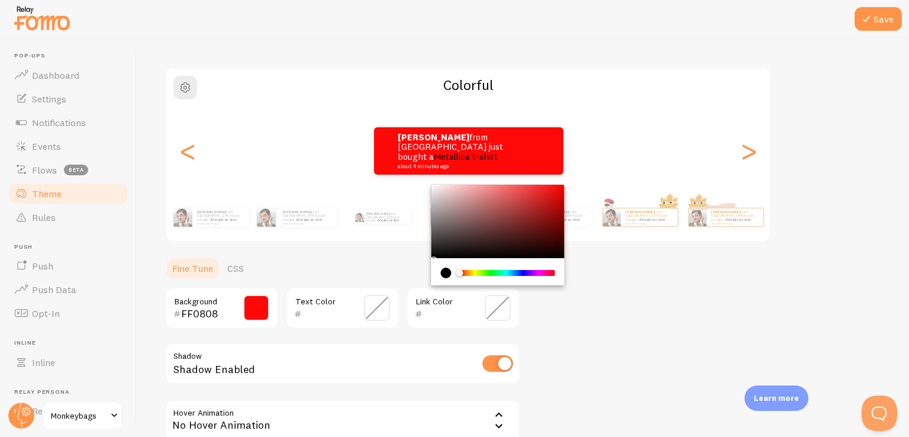
click at [492, 231] on div "Chrome color picker" at bounding box center [497, 221] width 133 height 73
drag, startPoint x: 492, startPoint y: 231, endPoint x: 461, endPoint y: 202, distance: 43.1
click at [491, 231] on div "Chrome color picker" at bounding box center [494, 234] width 7 height 7
type input "FF0000"
click at [874, 20] on button "Save" at bounding box center [877, 19] width 47 height 24
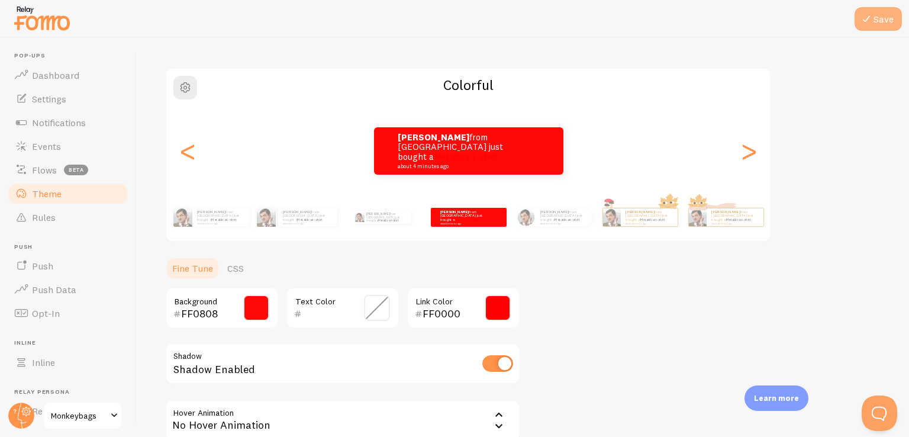
click at [872, 22] on icon at bounding box center [866, 19] width 14 height 14
